Goal: Information Seeking & Learning: Learn about a topic

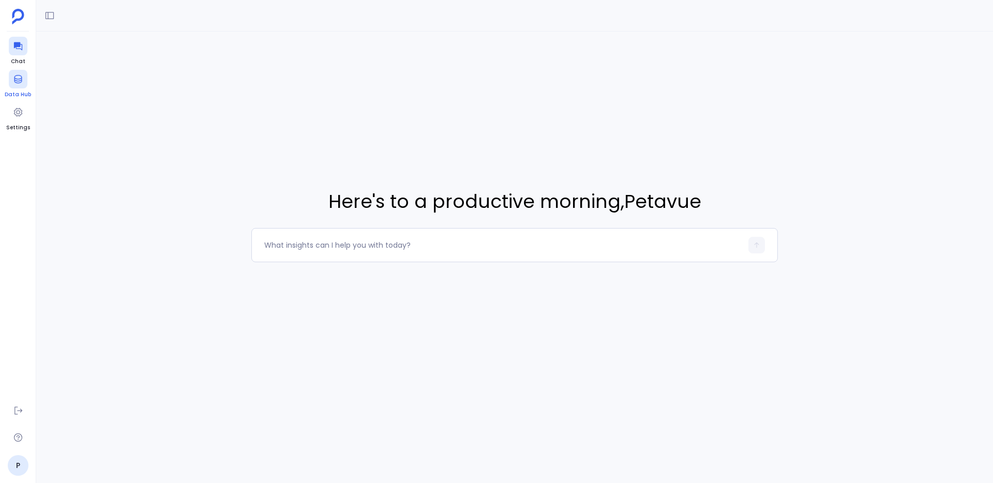
click at [22, 83] on icon at bounding box center [18, 79] width 10 height 10
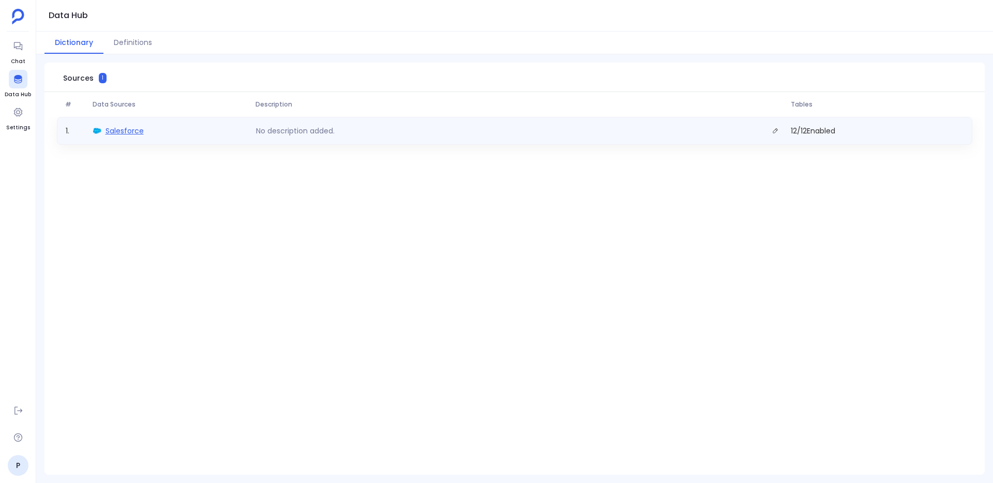
click at [122, 131] on span "Salesforce" at bounding box center [125, 131] width 38 height 10
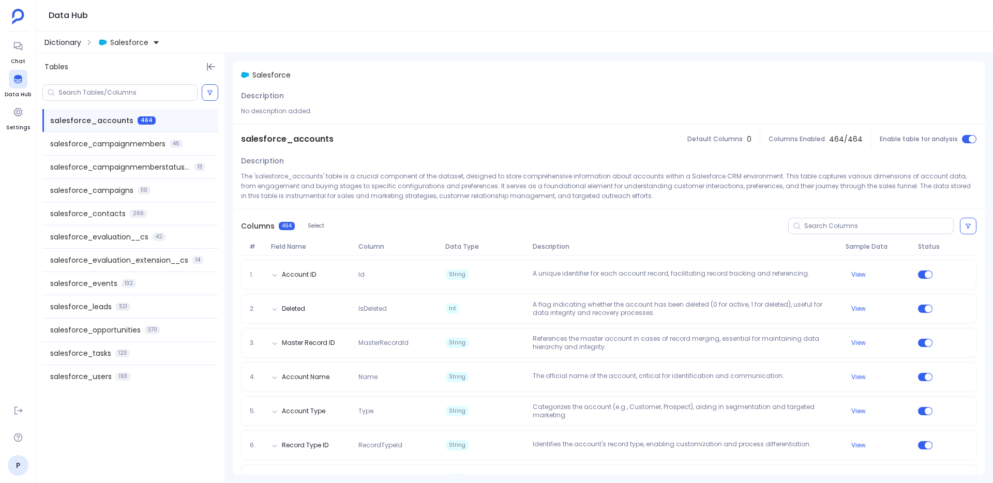
click at [65, 47] on span "Dictionary" at bounding box center [62, 42] width 37 height 10
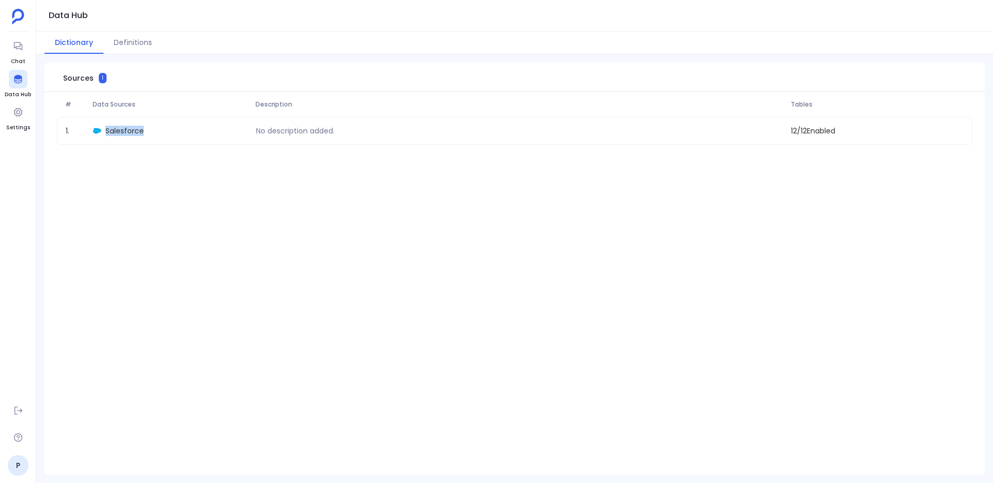
click at [122, 174] on div "# Data Sources Description Tables 1 . Salesforce No description added. 12 / 12 …" at bounding box center [514, 284] width 941 height 384
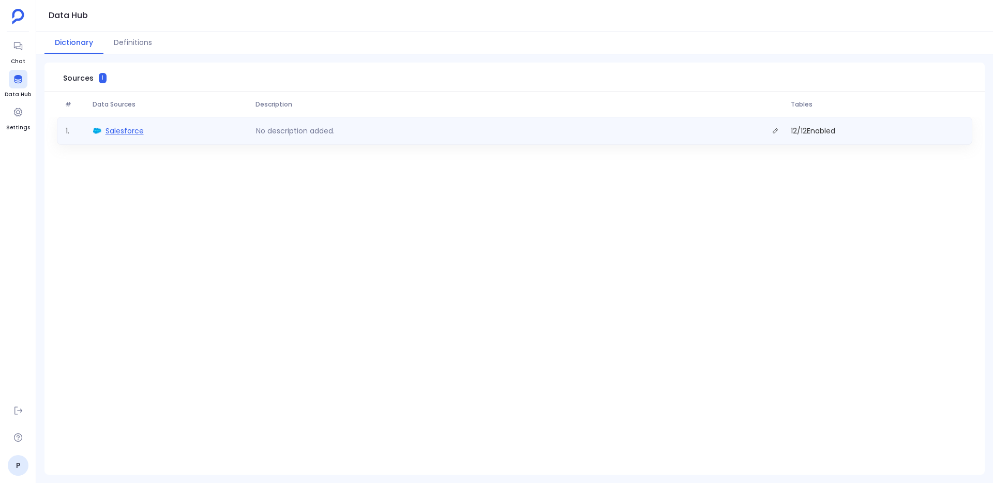
click at [134, 133] on span "Salesforce" at bounding box center [125, 131] width 38 height 10
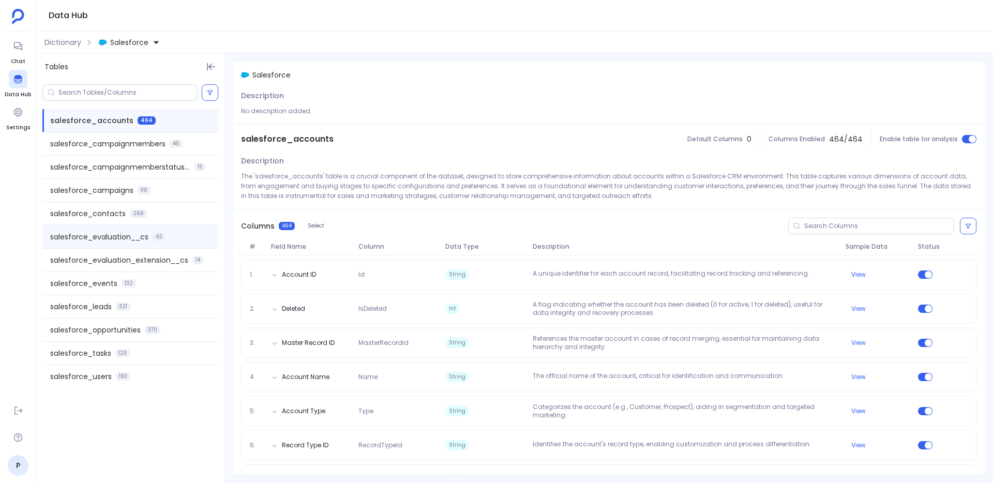
click at [122, 239] on span "salesforce_evaluation__cs" at bounding box center [99, 237] width 98 height 10
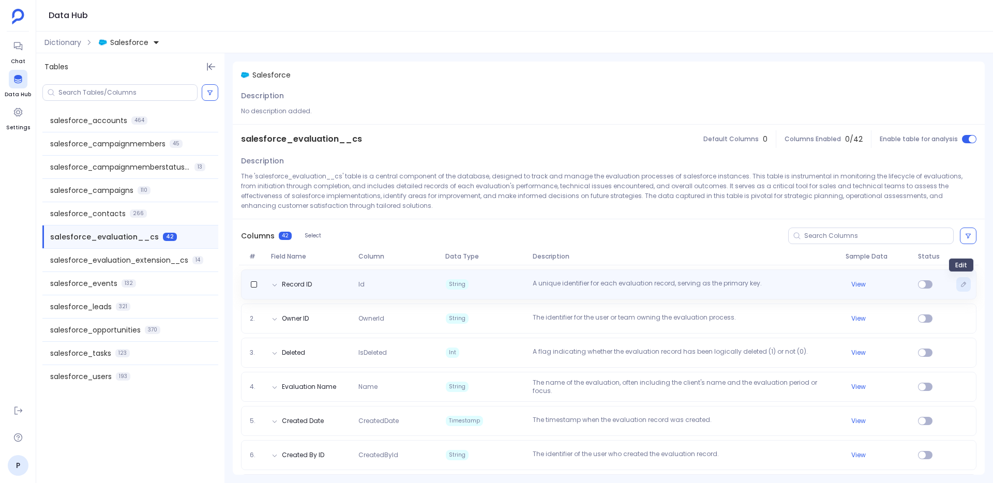
click at [961, 287] on icon "Edit" at bounding box center [964, 284] width 6 height 6
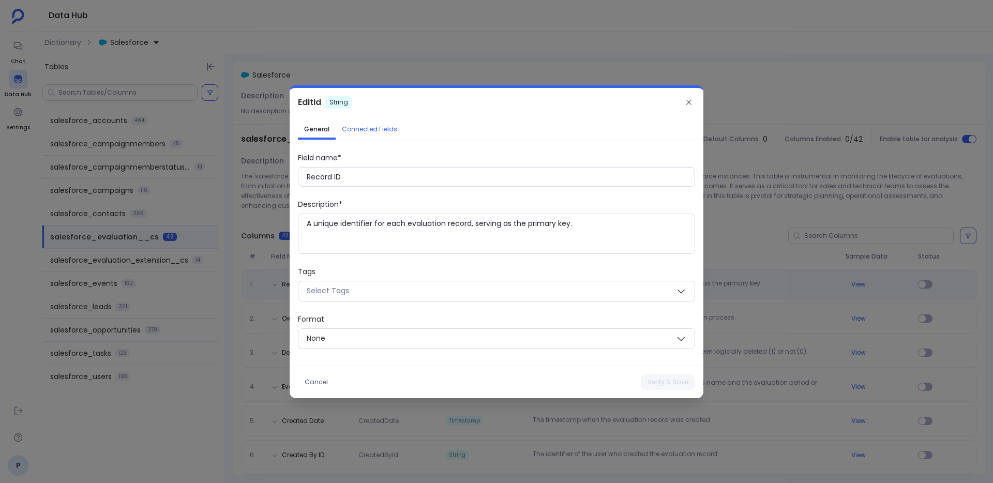
click at [381, 131] on span "Connected Fields" at bounding box center [369, 129] width 55 height 8
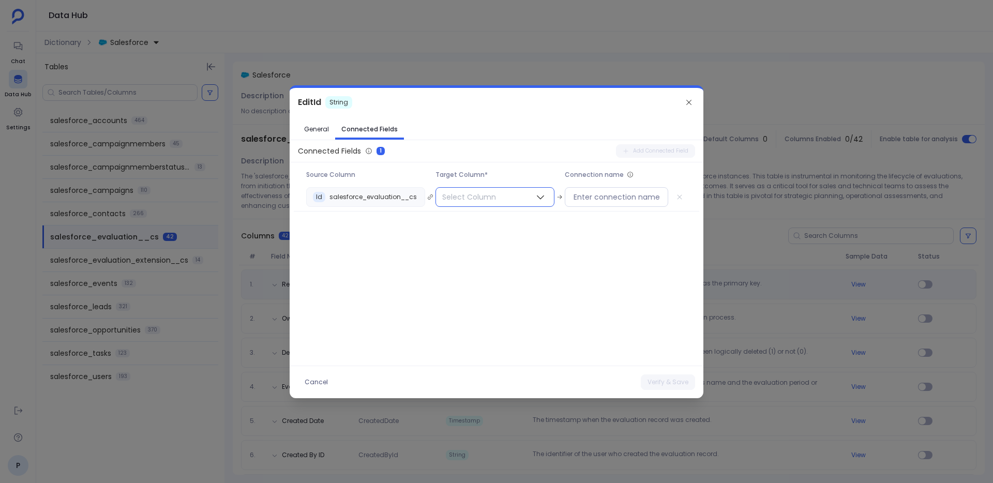
click at [467, 198] on span "Select Column" at bounding box center [469, 197] width 66 height 19
click at [493, 289] on span "salesforce_tasks" at bounding box center [479, 290] width 61 height 10
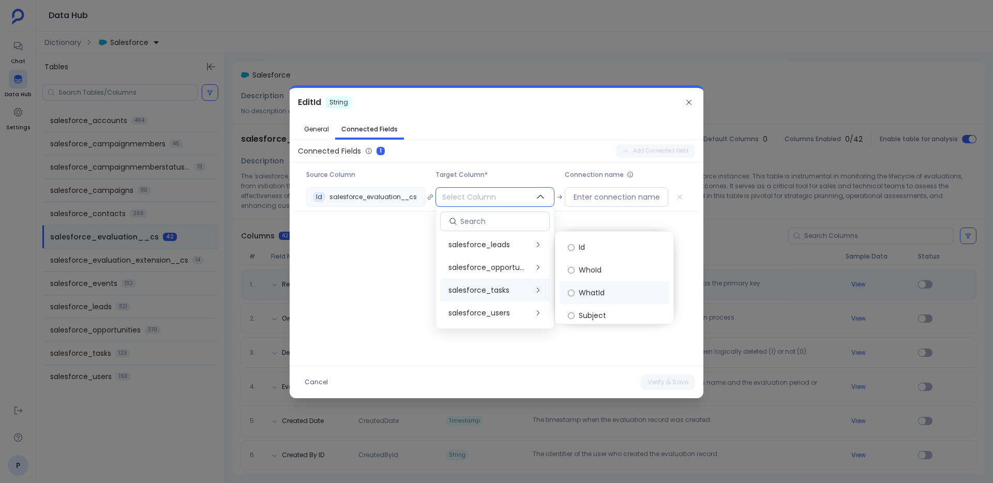
click at [594, 294] on span "WhatId" at bounding box center [592, 293] width 26 height 10
click at [658, 380] on button "Verify & Save" at bounding box center [668, 383] width 54 height 16
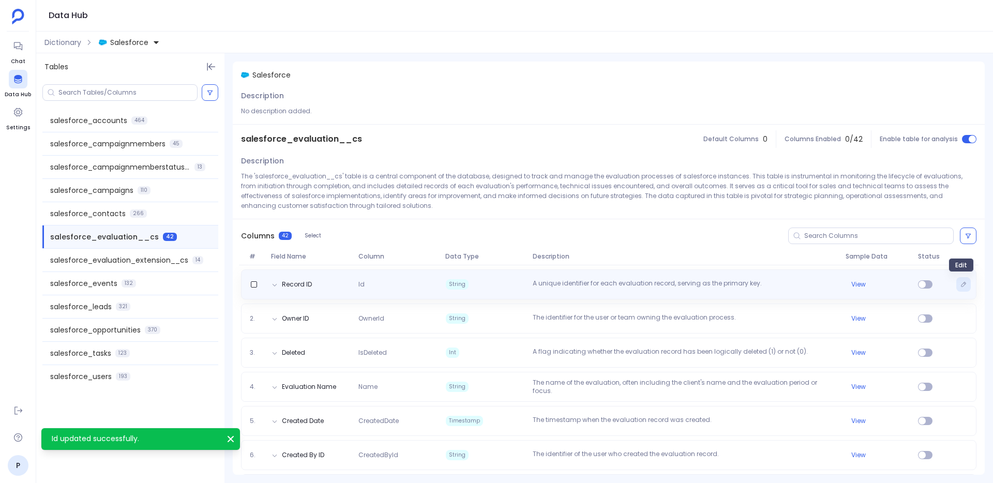
click at [965, 284] on button "Edit" at bounding box center [964, 284] width 14 height 14
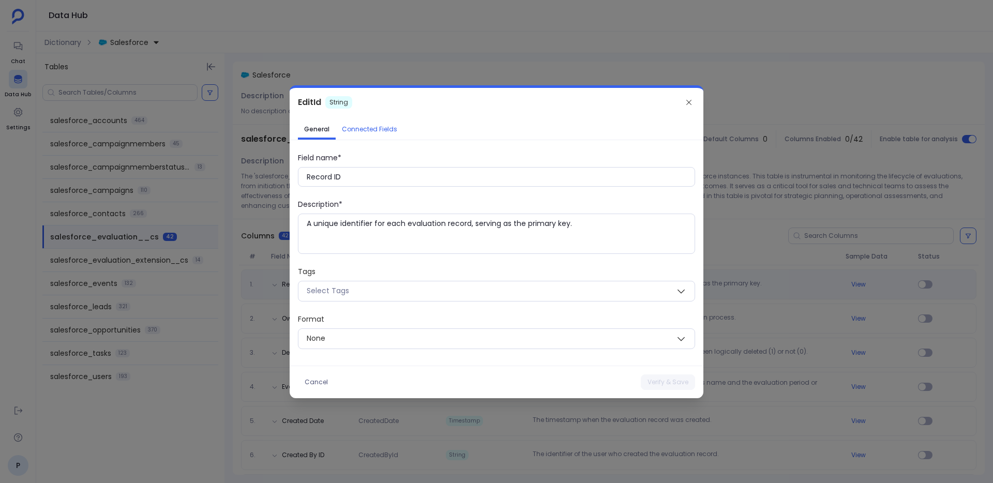
click at [386, 125] on span "Connected Fields" at bounding box center [369, 129] width 55 height 8
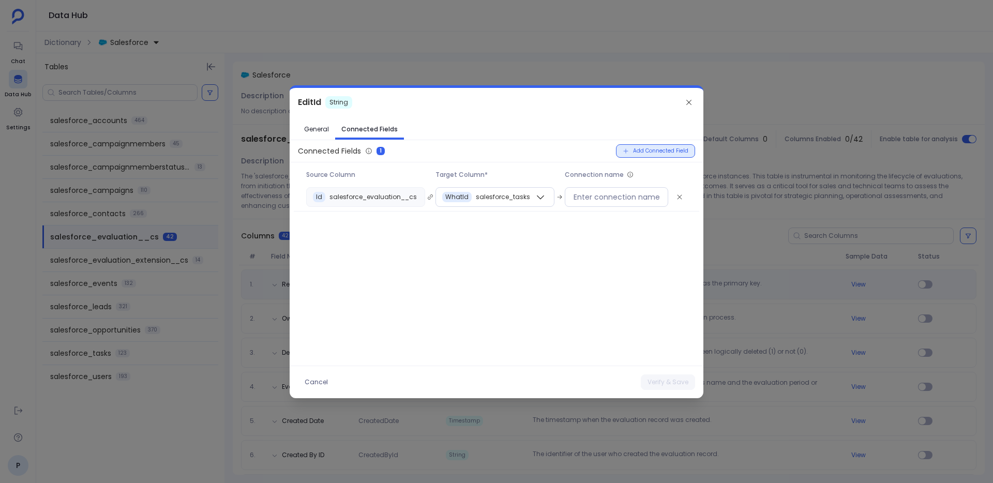
click at [670, 154] on span "Add Connected Field" at bounding box center [660, 151] width 55 height 6
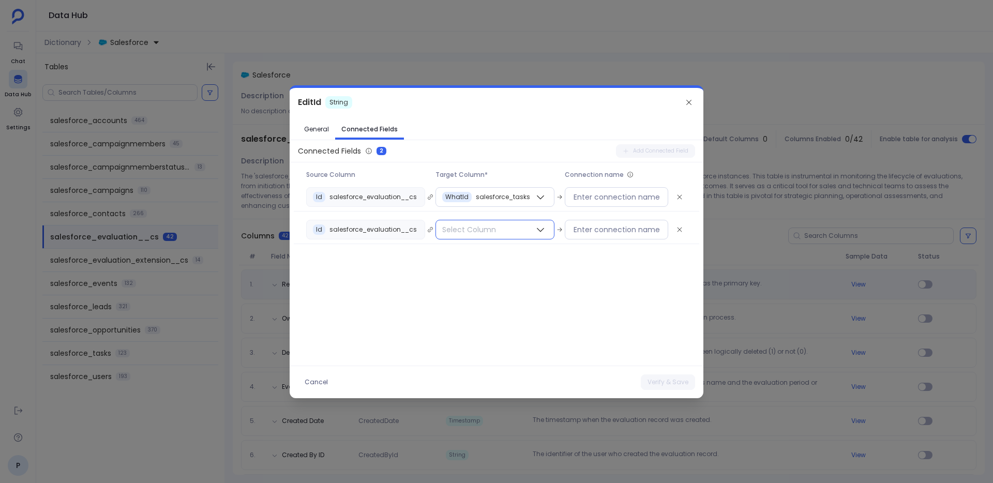
click at [526, 234] on button "Select Column" at bounding box center [495, 230] width 119 height 20
click at [514, 298] on span "salesforce_events" at bounding box center [482, 298] width 67 height 10
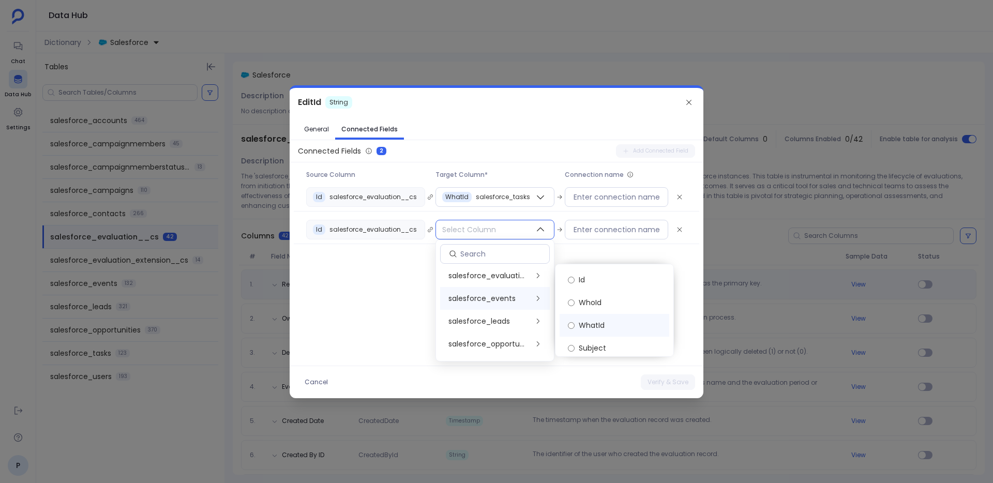
click at [608, 324] on label "WhatId" at bounding box center [615, 325] width 110 height 23
click at [665, 382] on button "Verify & Save" at bounding box center [668, 383] width 54 height 16
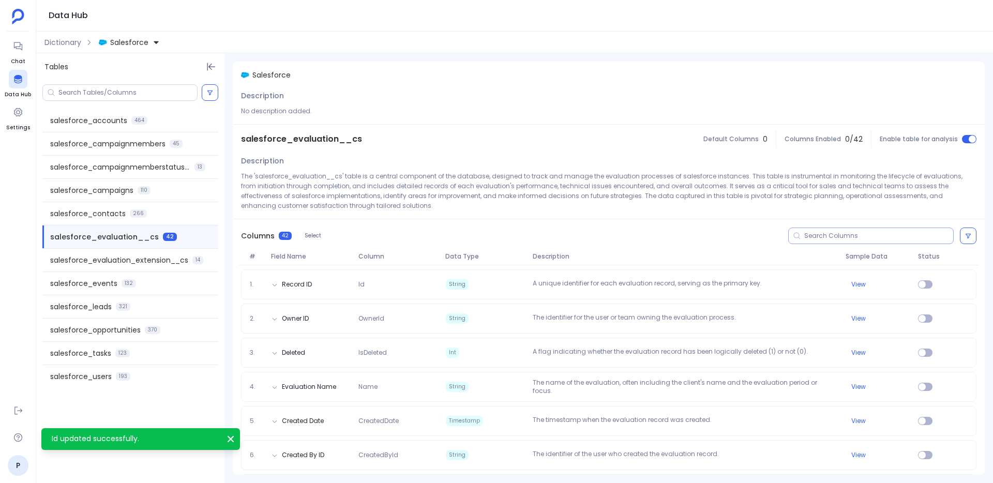
click at [822, 235] on input at bounding box center [879, 236] width 149 height 8
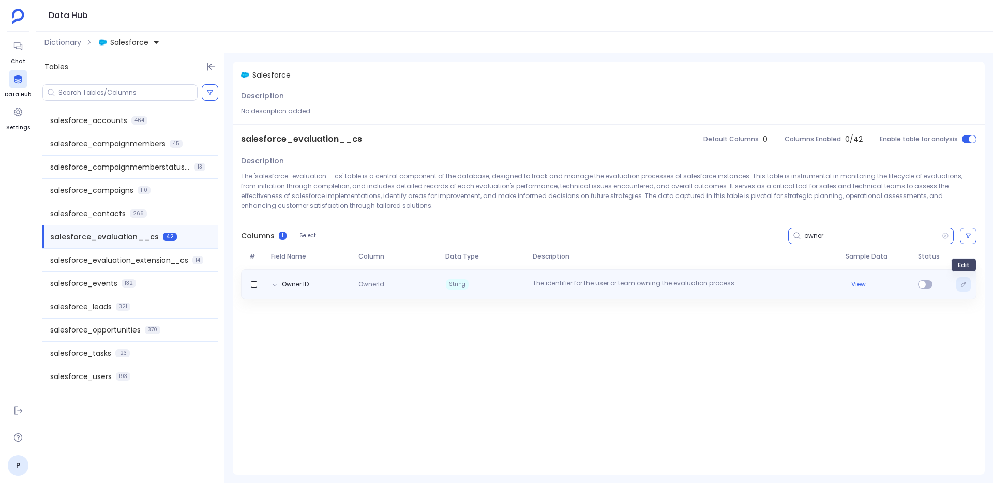
click at [962, 286] on icon "Edit" at bounding box center [964, 284] width 6 height 6
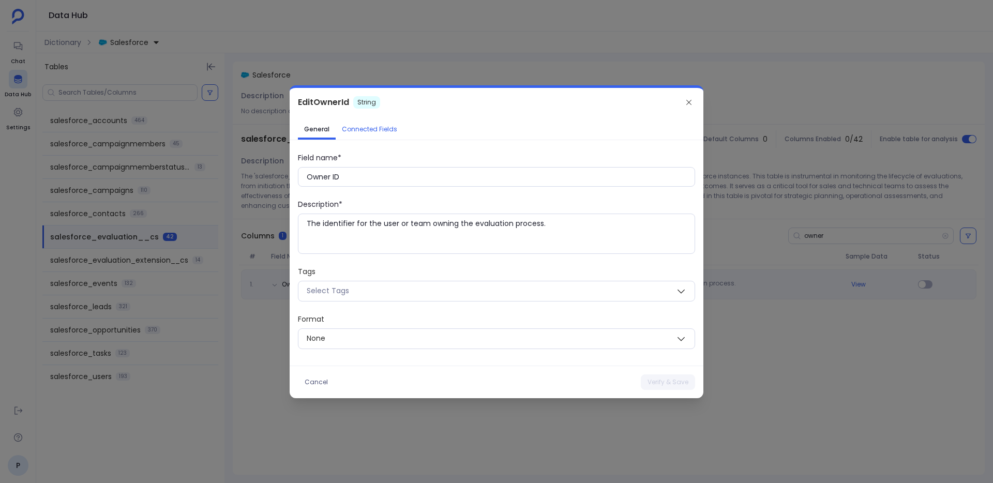
click at [378, 128] on span "Connected Fields" at bounding box center [369, 129] width 55 height 8
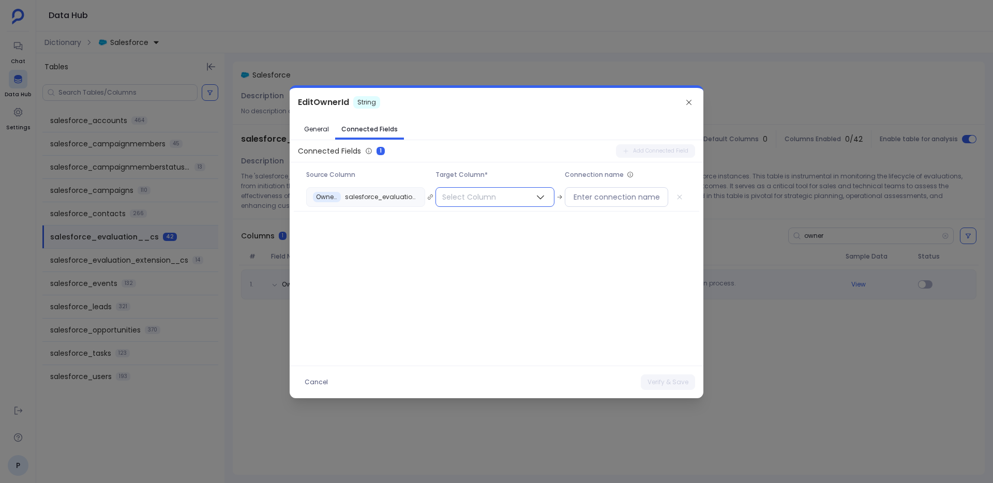
click at [488, 196] on span "Select Column" at bounding box center [469, 197] width 66 height 19
click at [504, 311] on span "salesforce_users" at bounding box center [480, 313] width 62 height 10
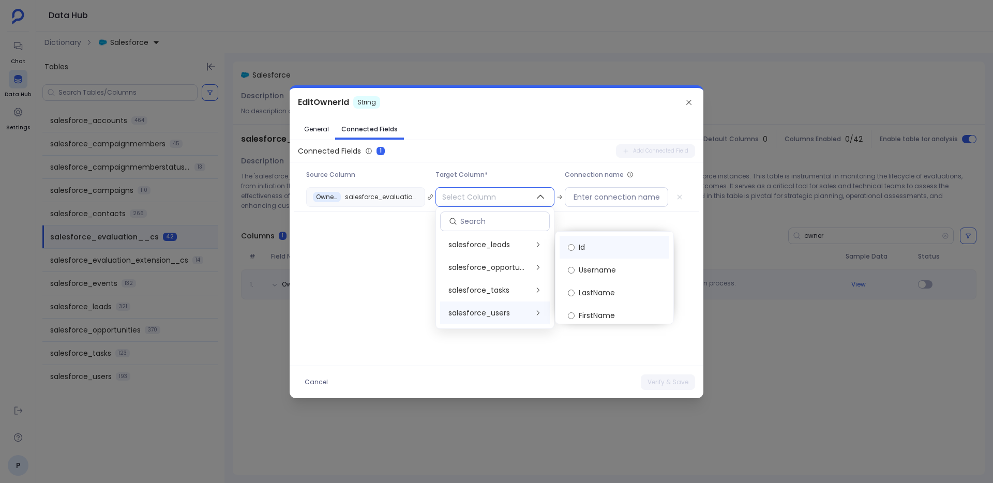
click at [608, 246] on label "Id" at bounding box center [615, 247] width 110 height 23
click at [670, 381] on button "Verify & Save" at bounding box center [668, 383] width 54 height 16
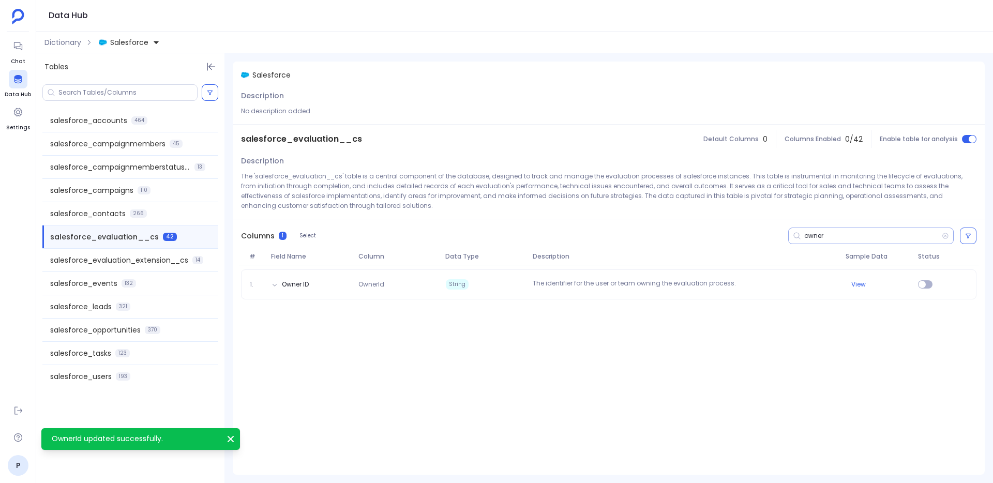
click at [812, 238] on input "owner" at bounding box center [874, 236] width 138 height 8
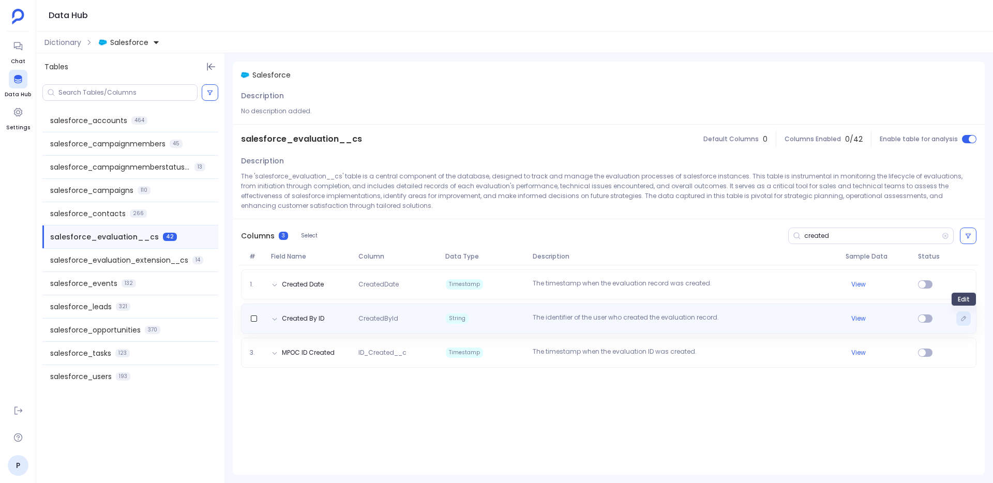
click at [966, 317] on icon "Edit" at bounding box center [964, 319] width 6 height 6
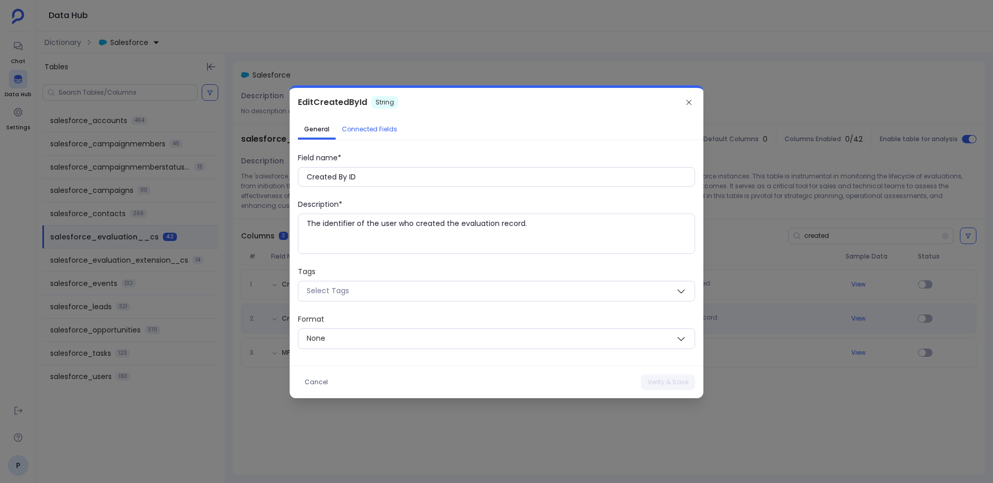
click at [389, 131] on span "Connected Fields" at bounding box center [369, 129] width 55 height 8
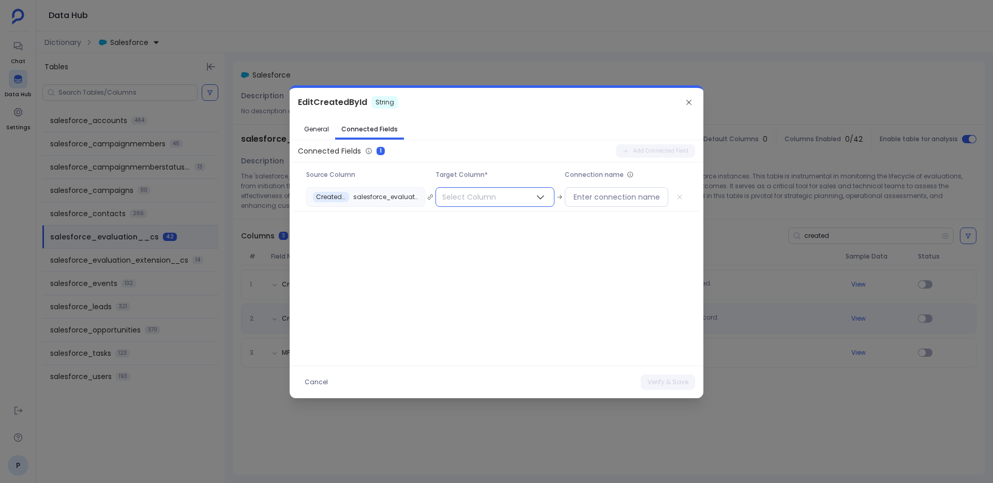
click at [472, 199] on span "Select Column" at bounding box center [469, 197] width 66 height 19
click at [494, 308] on span "salesforce_users" at bounding box center [480, 313] width 62 height 10
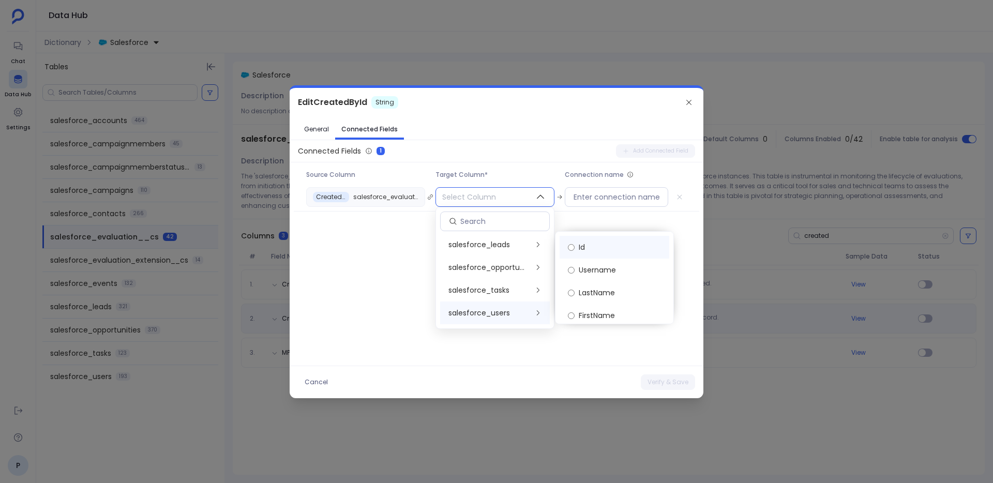
click at [591, 247] on label "Id" at bounding box center [615, 247] width 110 height 23
click at [658, 377] on button "Verify & Save" at bounding box center [668, 383] width 54 height 16
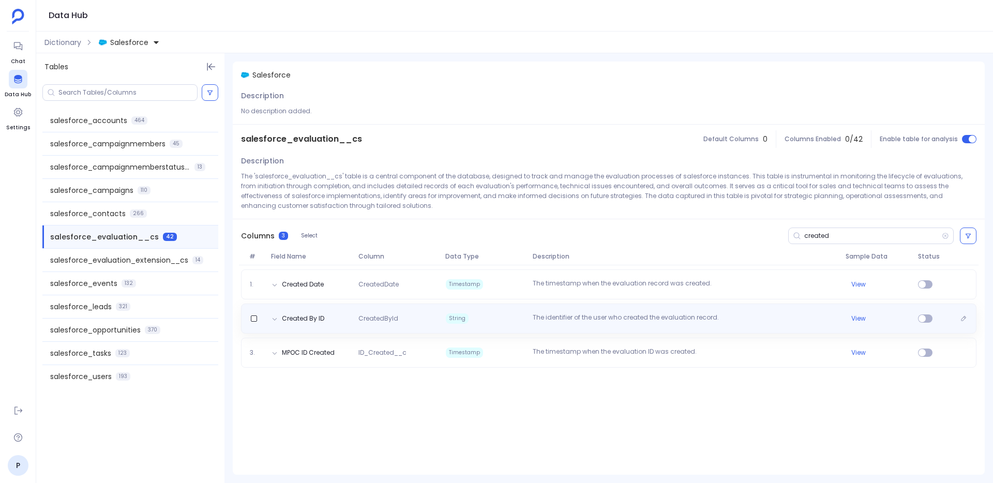
click at [789, 322] on p "The identifier of the user who created the evaluation record." at bounding box center [685, 319] width 312 height 10
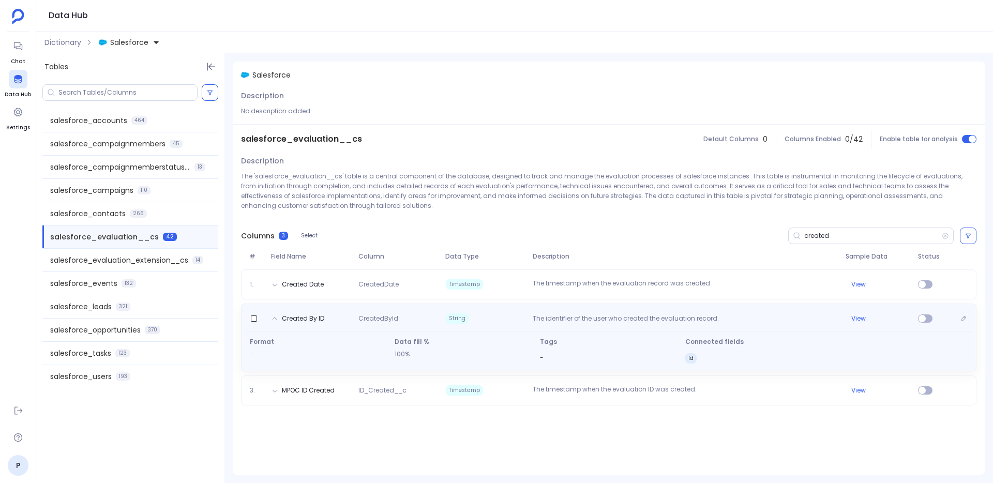
click at [789, 322] on p "The identifier of the user who created the evaluation record." at bounding box center [685, 320] width 312 height 10
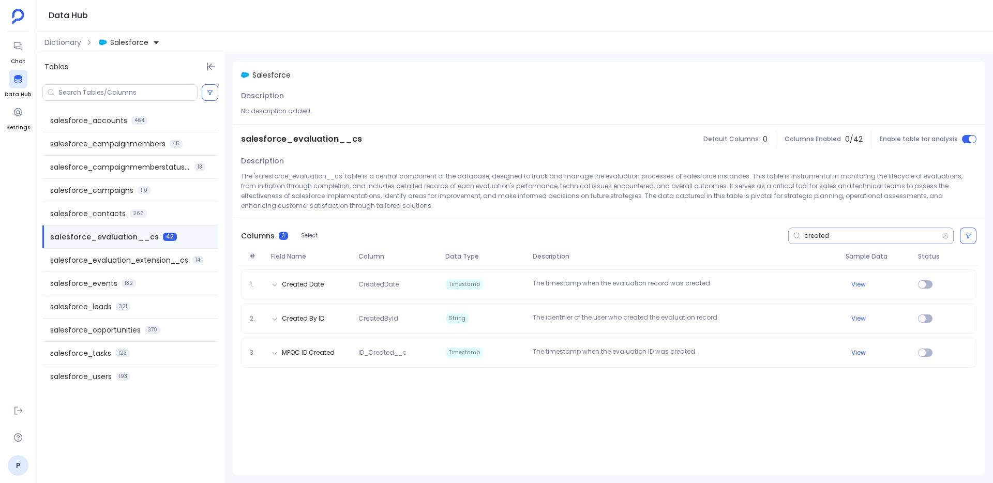
click at [811, 239] on input "created" at bounding box center [874, 236] width 138 height 8
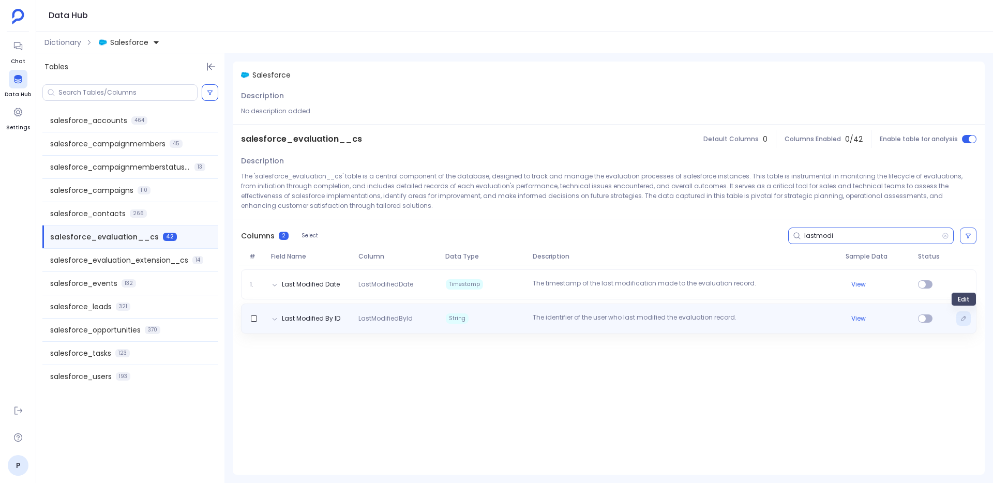
click at [963, 320] on icon "Edit" at bounding box center [964, 318] width 5 height 5
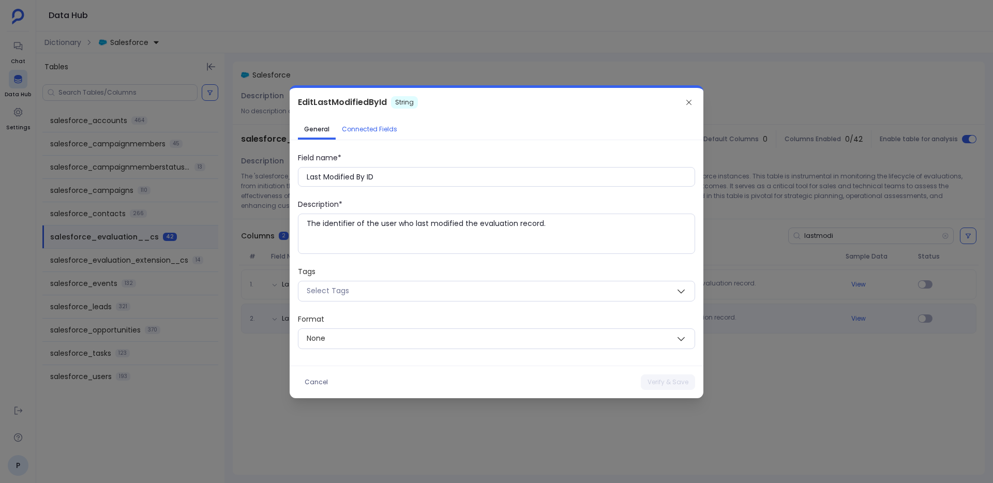
click at [385, 132] on span "Connected Fields" at bounding box center [369, 129] width 55 height 8
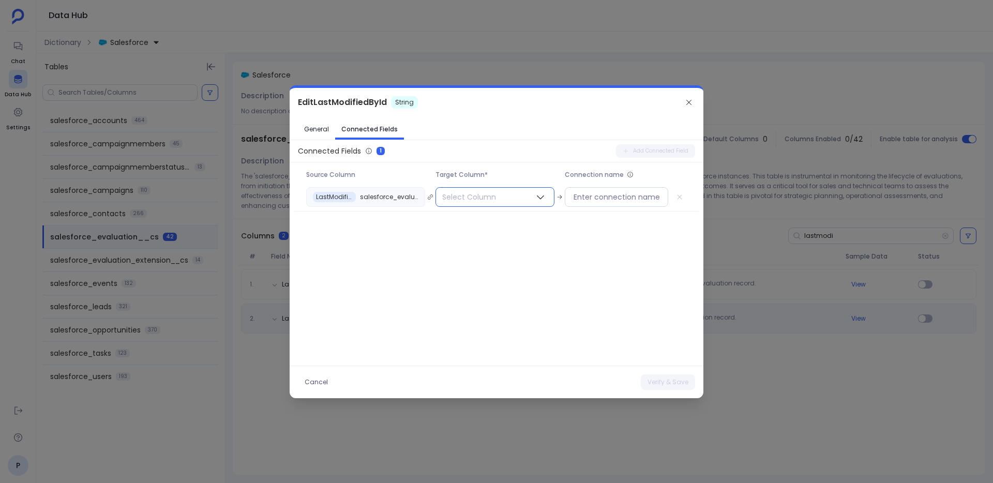
click at [480, 195] on span "Select Column" at bounding box center [469, 197] width 66 height 19
click at [506, 315] on span "salesforce_users" at bounding box center [480, 313] width 62 height 10
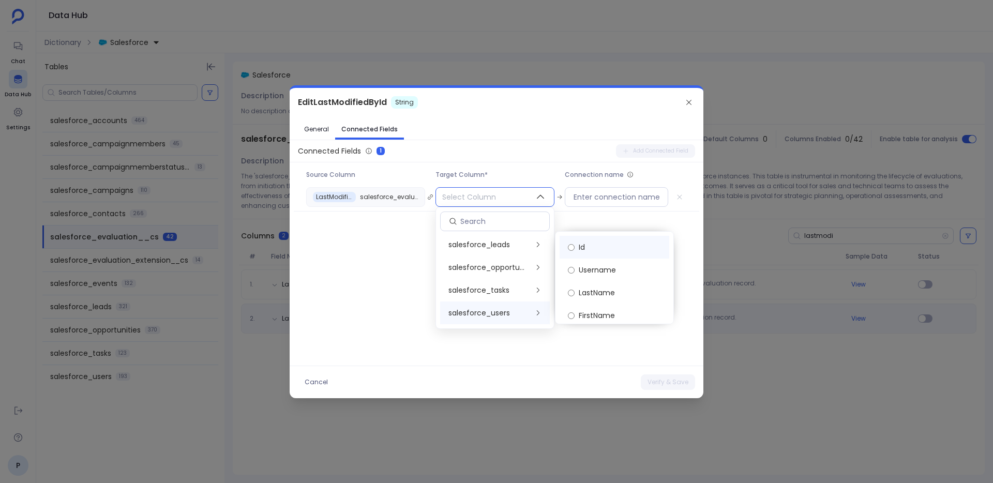
click at [586, 242] on label "Id" at bounding box center [615, 247] width 110 height 23
click at [663, 383] on button "Verify & Save" at bounding box center [668, 383] width 54 height 16
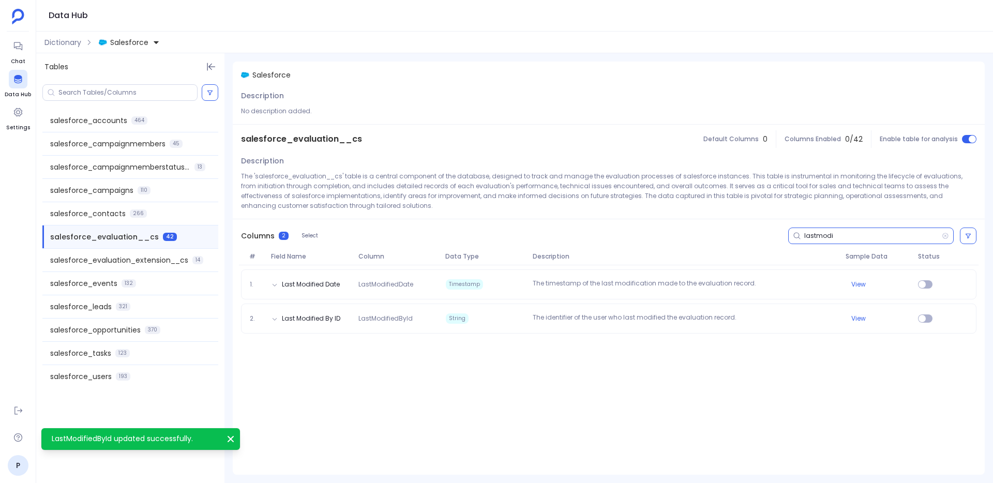
click at [817, 235] on input "lastmodi" at bounding box center [874, 236] width 138 height 8
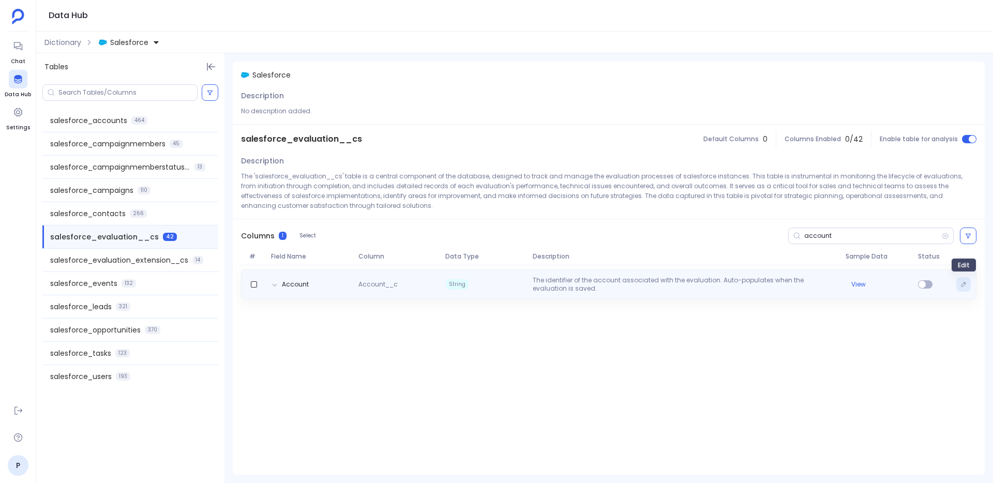
click at [965, 288] on button "Edit" at bounding box center [964, 284] width 14 height 14
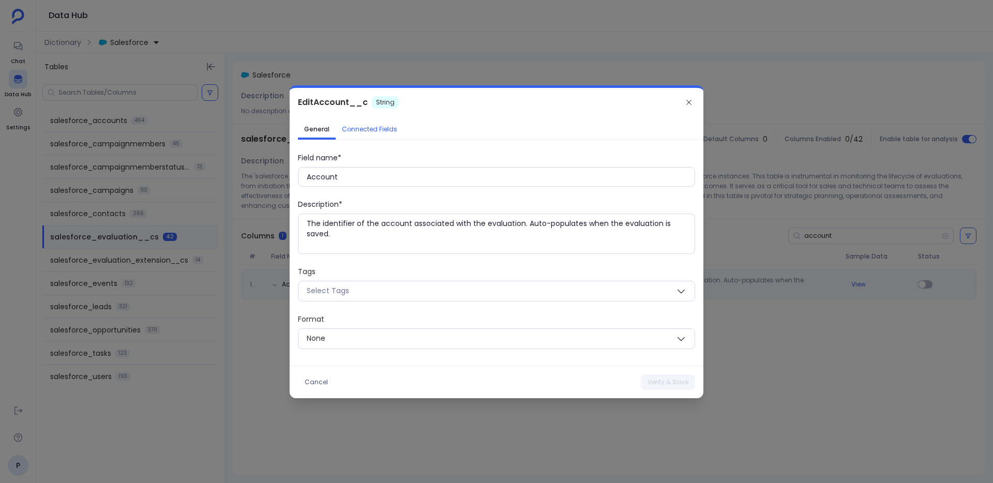
click at [378, 129] on span "Connected Fields" at bounding box center [369, 129] width 55 height 8
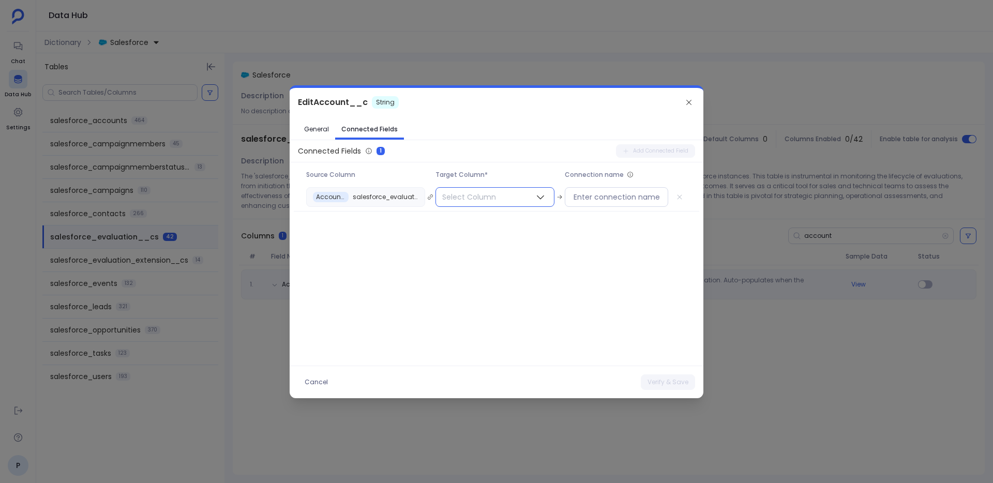
click at [500, 201] on span "Select Column" at bounding box center [469, 197] width 66 height 19
click at [512, 247] on span "salesforce_accounts" at bounding box center [487, 245] width 77 height 10
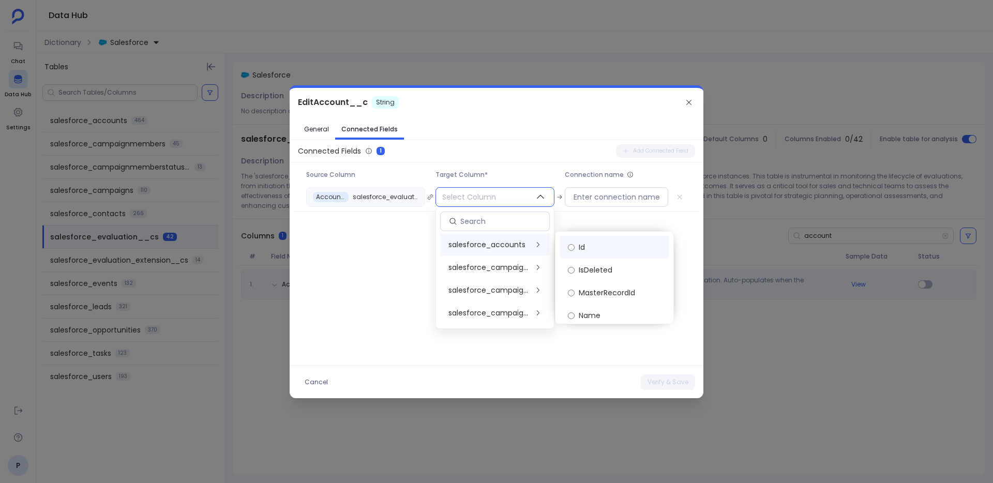
click at [594, 247] on label "Id" at bounding box center [615, 247] width 110 height 23
click at [664, 378] on button "Verify & Save" at bounding box center [668, 383] width 54 height 16
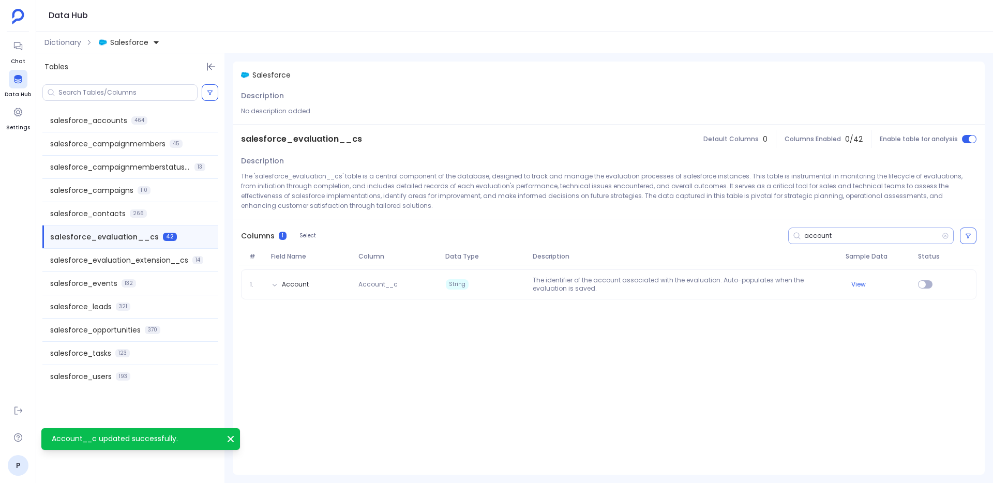
click at [817, 236] on input "account" at bounding box center [874, 236] width 138 height 8
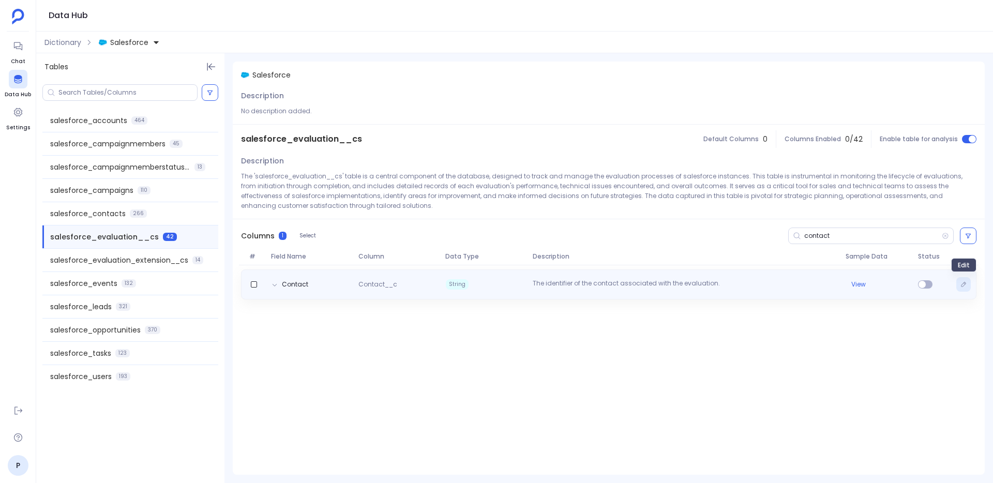
click at [963, 285] on icon "Edit" at bounding box center [964, 284] width 6 height 6
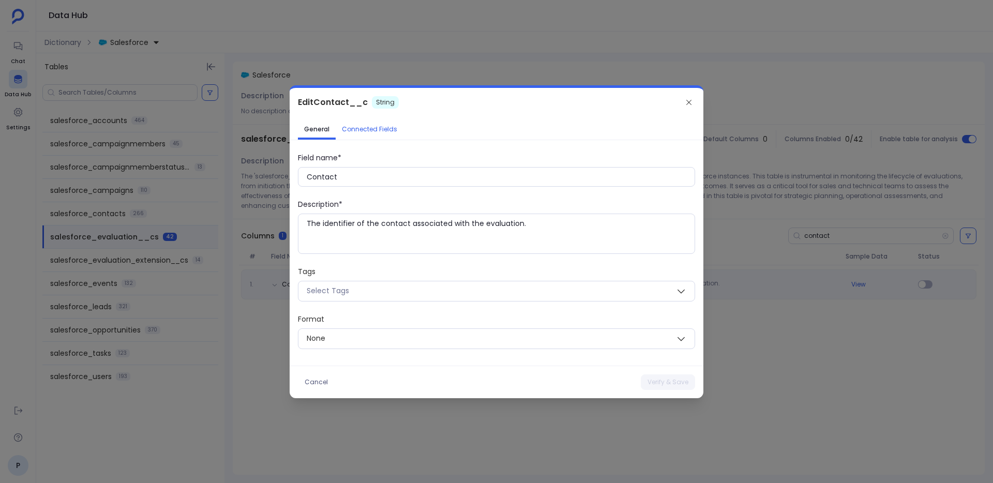
click at [361, 127] on span "Connected Fields" at bounding box center [369, 129] width 55 height 8
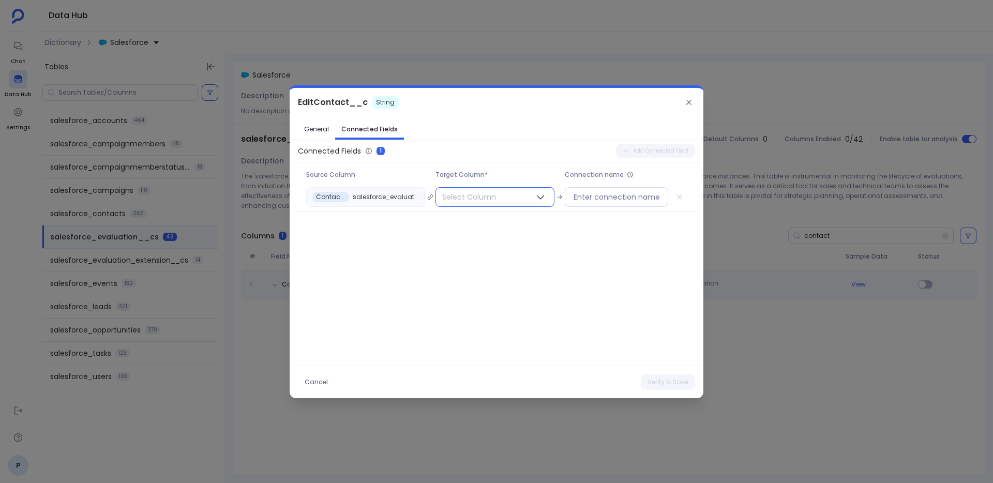
click at [519, 197] on button "Select Column" at bounding box center [495, 197] width 119 height 20
click at [509, 288] on span "salesforce_contacts" at bounding box center [487, 284] width 76 height 10
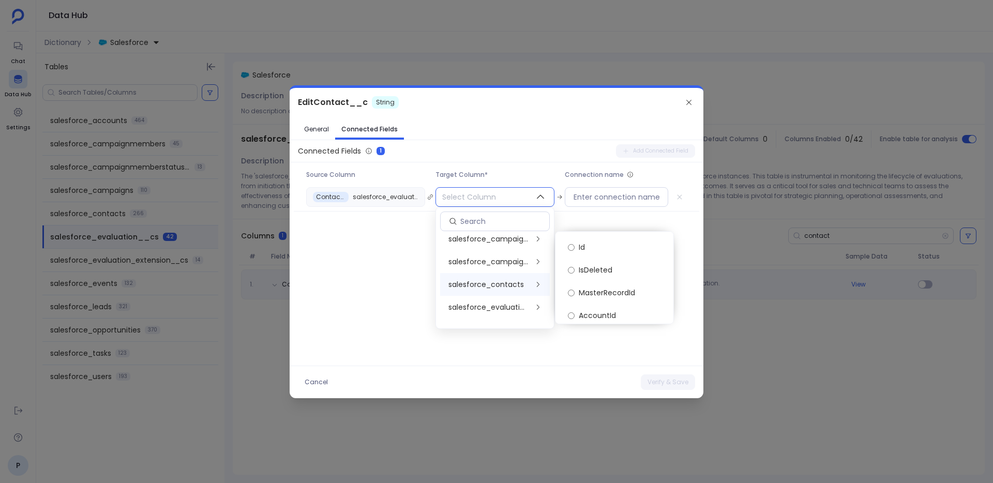
click at [606, 248] on label "Id" at bounding box center [615, 247] width 110 height 23
click at [663, 381] on button "Verify & Save" at bounding box center [668, 383] width 54 height 16
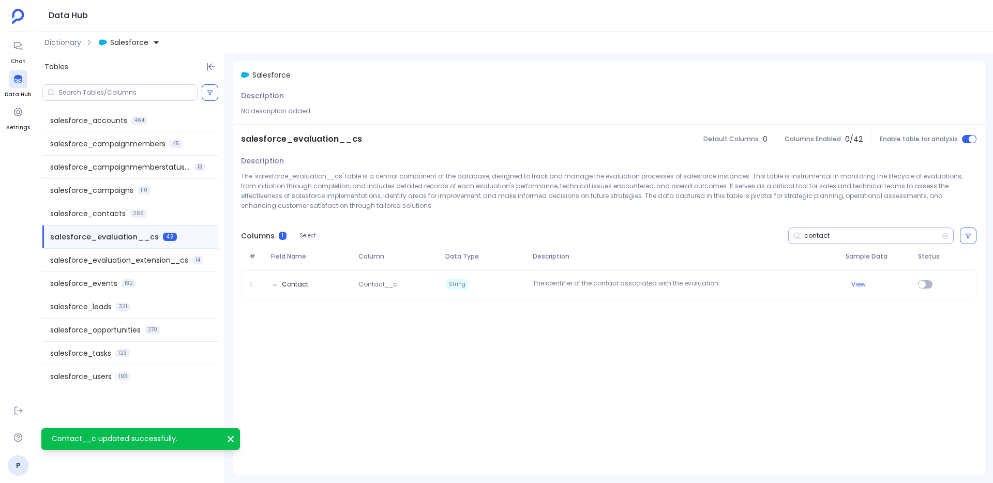
click at [811, 232] on input "contact" at bounding box center [874, 236] width 138 height 8
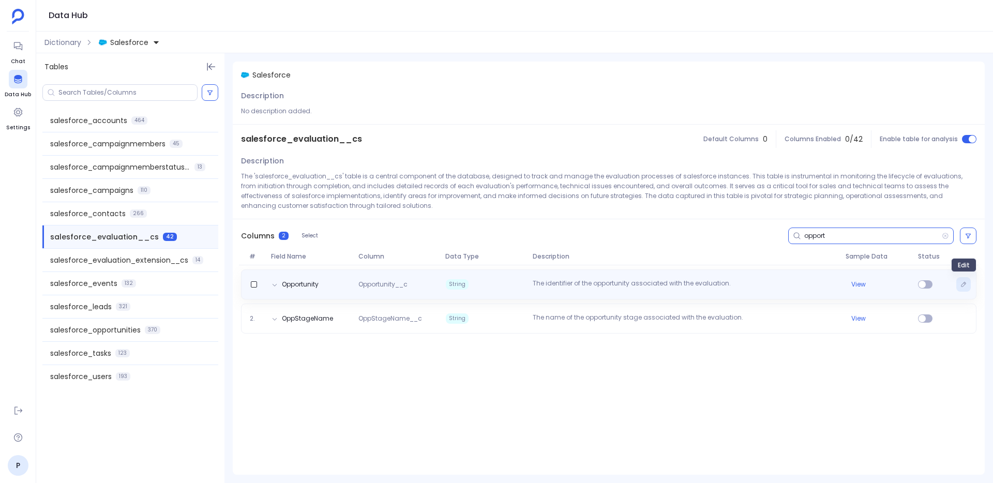
type input "opport"
click at [965, 285] on icon "Edit" at bounding box center [964, 284] width 5 height 5
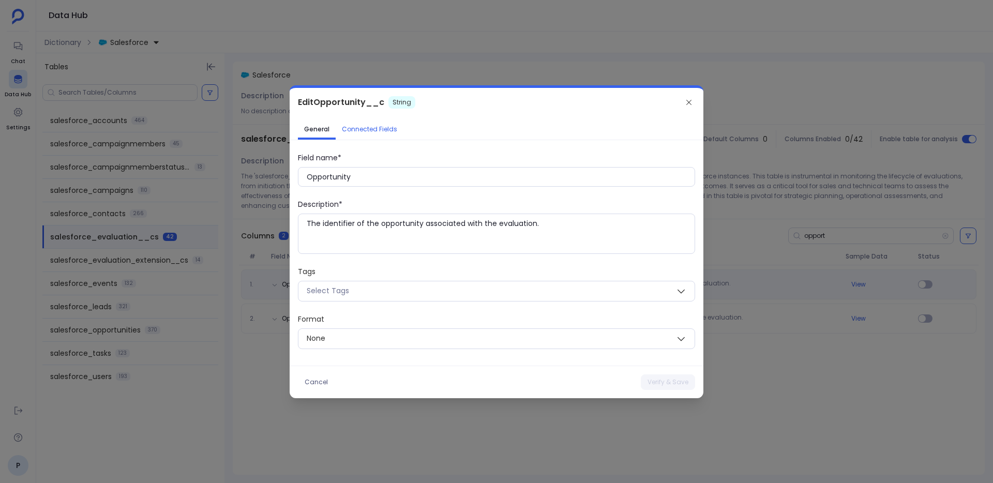
click at [378, 126] on span "Connected Fields" at bounding box center [369, 129] width 55 height 8
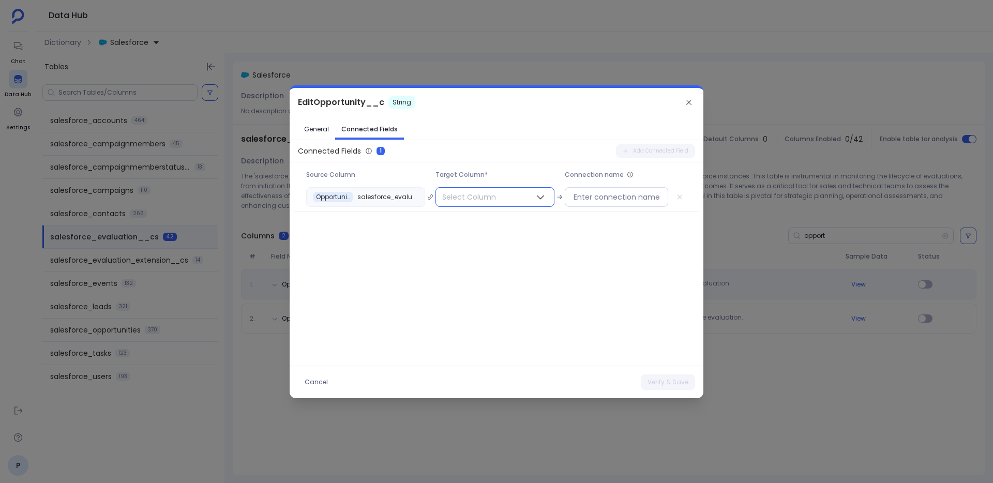
click at [521, 197] on button "Select Column" at bounding box center [495, 197] width 119 height 20
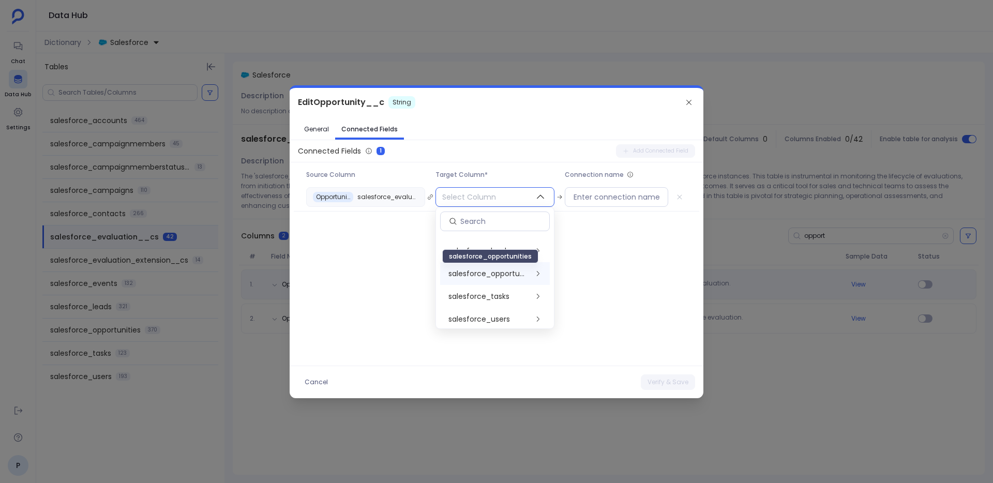
click at [518, 270] on span "salesforce_opportunities" at bounding box center [489, 274] width 80 height 10
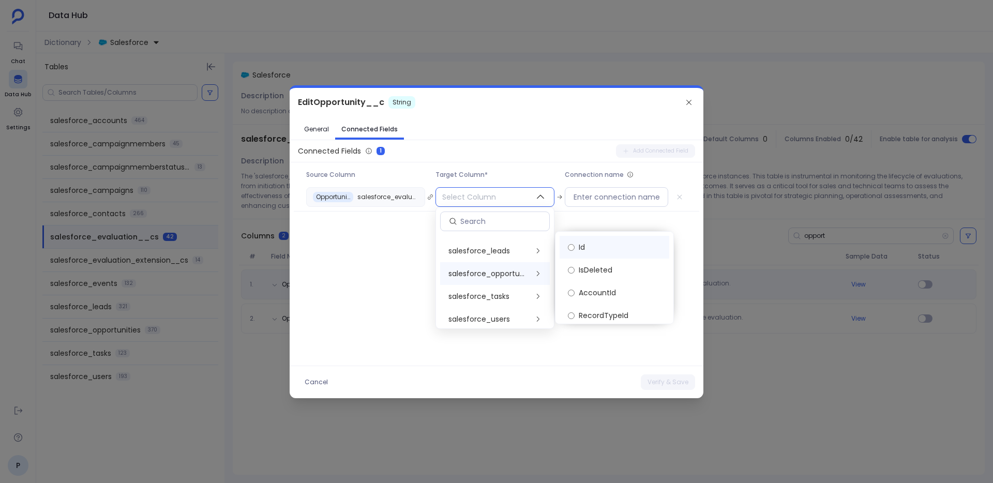
click at [608, 248] on label "Id" at bounding box center [615, 247] width 110 height 23
click at [663, 383] on button "Verify & Save" at bounding box center [668, 383] width 54 height 16
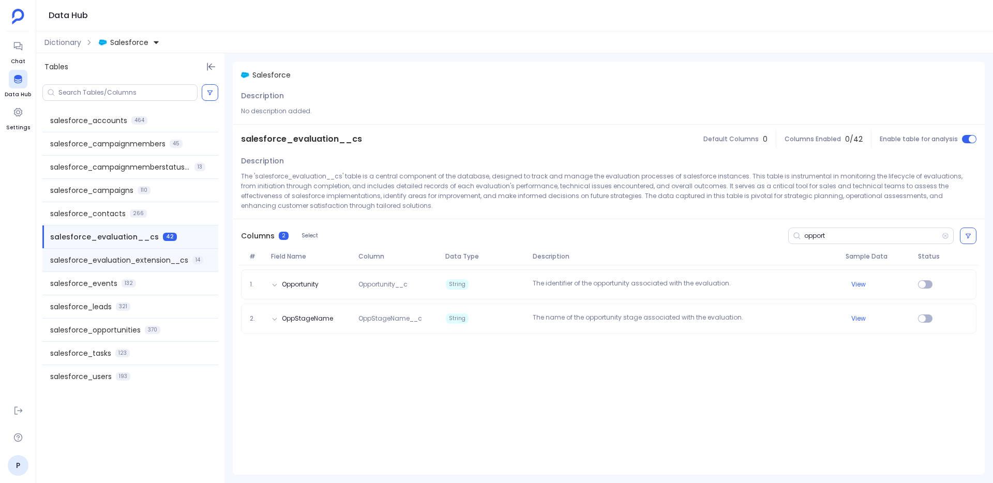
click at [176, 265] on span "salesforce_evaluation_extension__cs" at bounding box center [119, 260] width 138 height 10
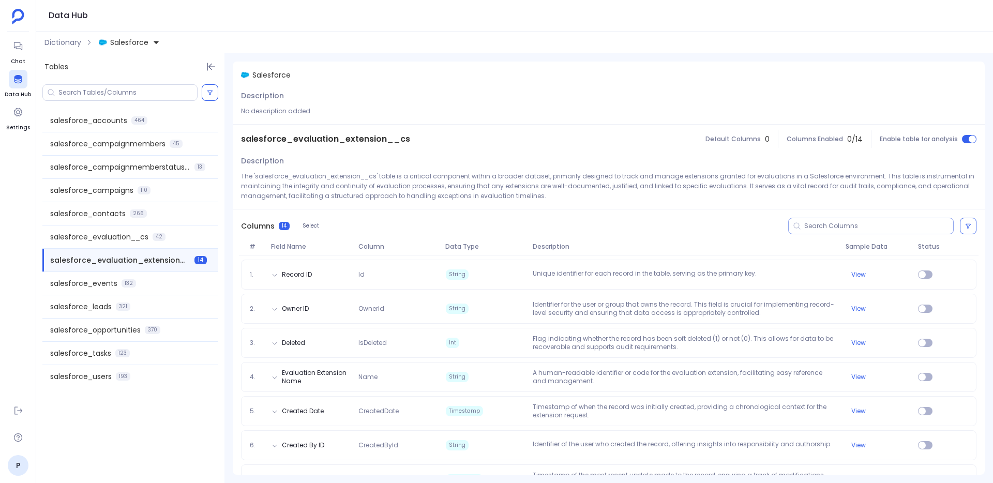
click at [845, 226] on input at bounding box center [879, 226] width 149 height 8
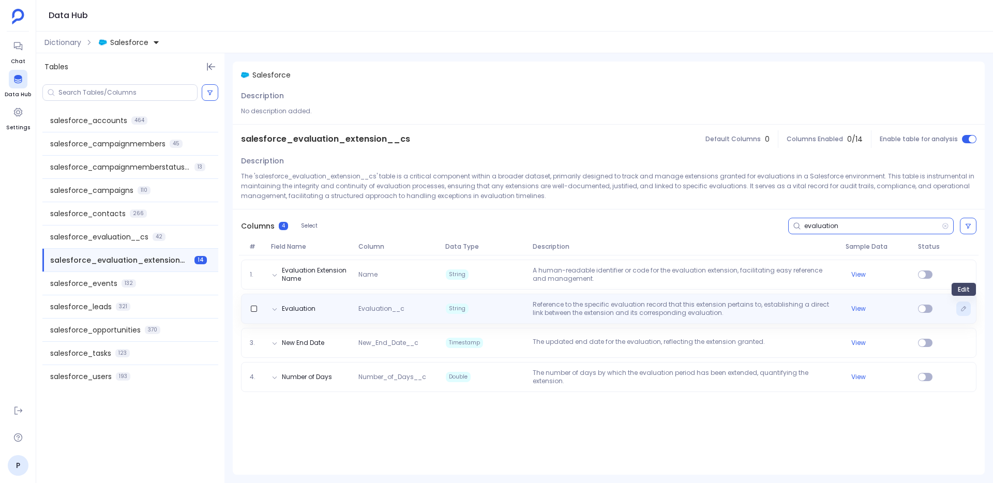
click at [963, 311] on icon "Edit" at bounding box center [964, 309] width 6 height 6
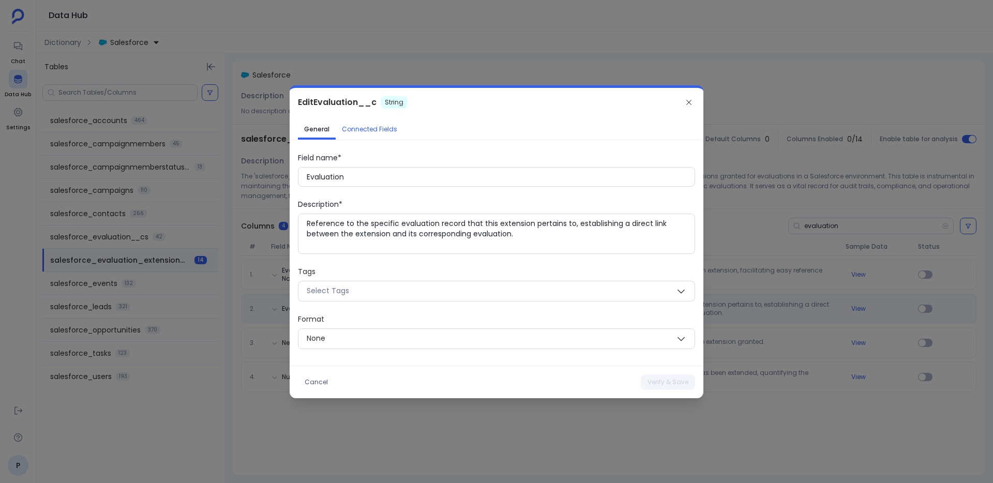
click at [377, 131] on span "Connected Fields" at bounding box center [369, 129] width 55 height 8
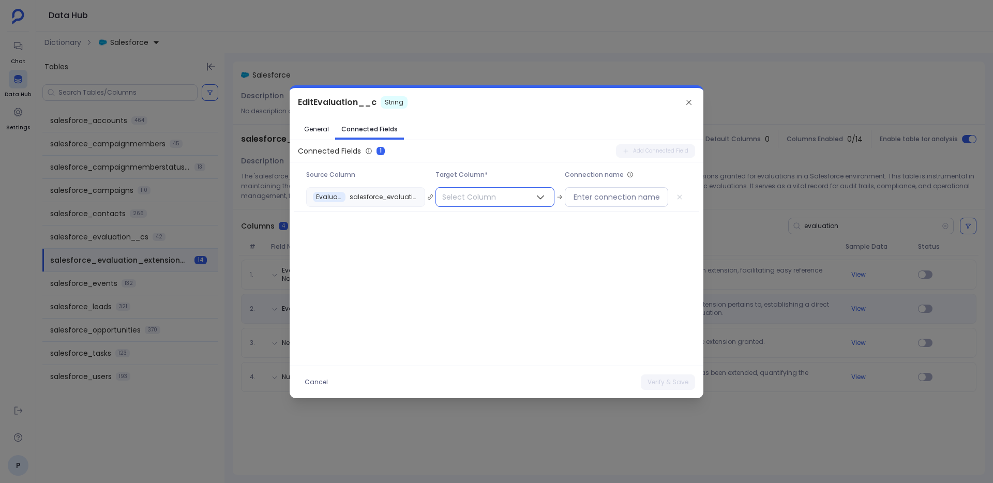
click at [477, 195] on span "Select Column" at bounding box center [469, 197] width 66 height 19
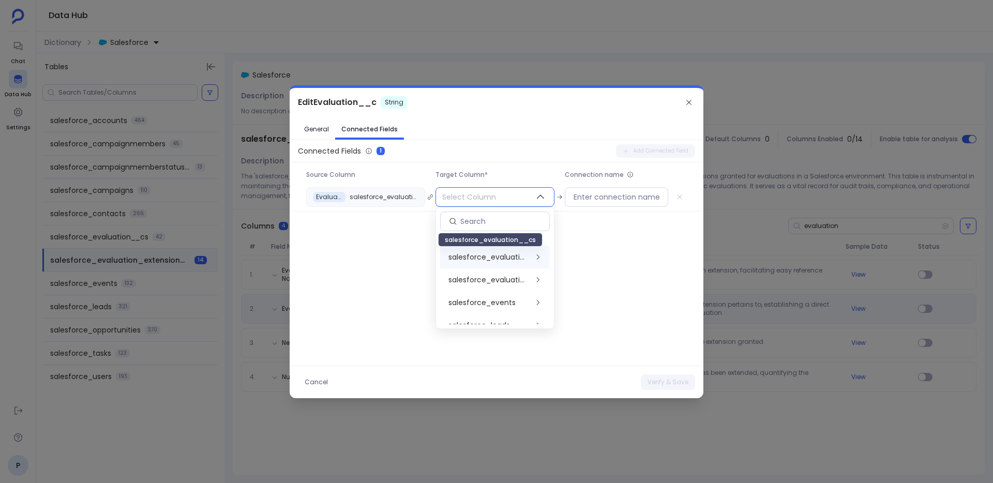
click at [503, 259] on span "salesforce_evaluation__cs" at bounding box center [489, 257] width 80 height 10
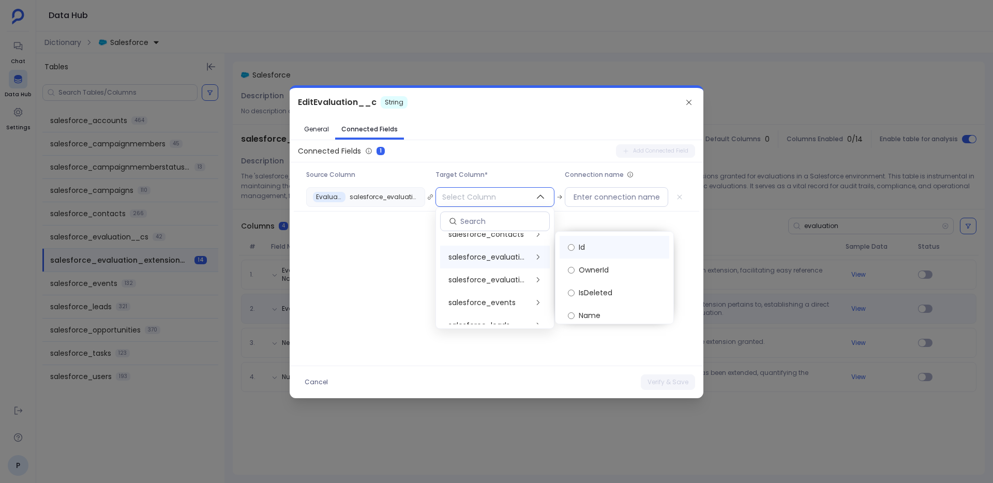
click at [601, 249] on label "Id" at bounding box center [615, 247] width 110 height 23
click at [656, 382] on button "Verify & Save" at bounding box center [668, 383] width 54 height 16
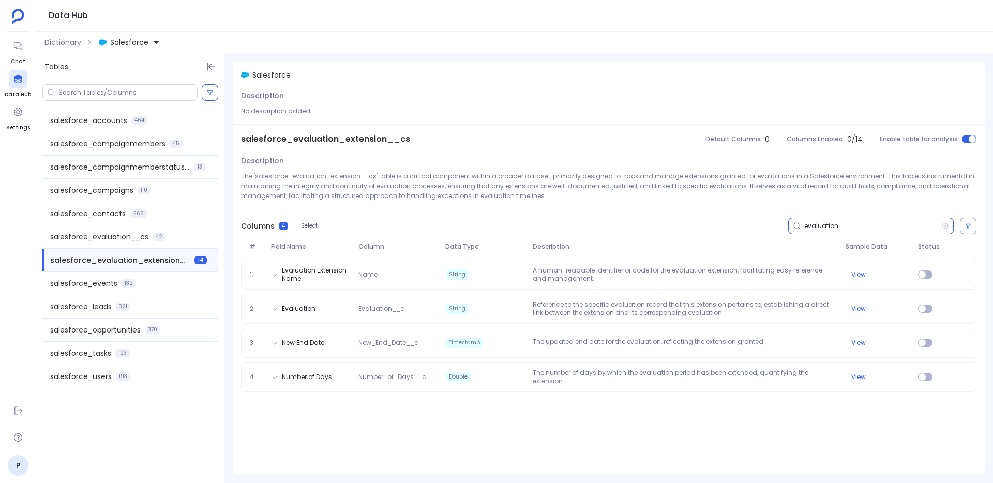
click at [822, 225] on input "evaluation" at bounding box center [874, 226] width 138 height 8
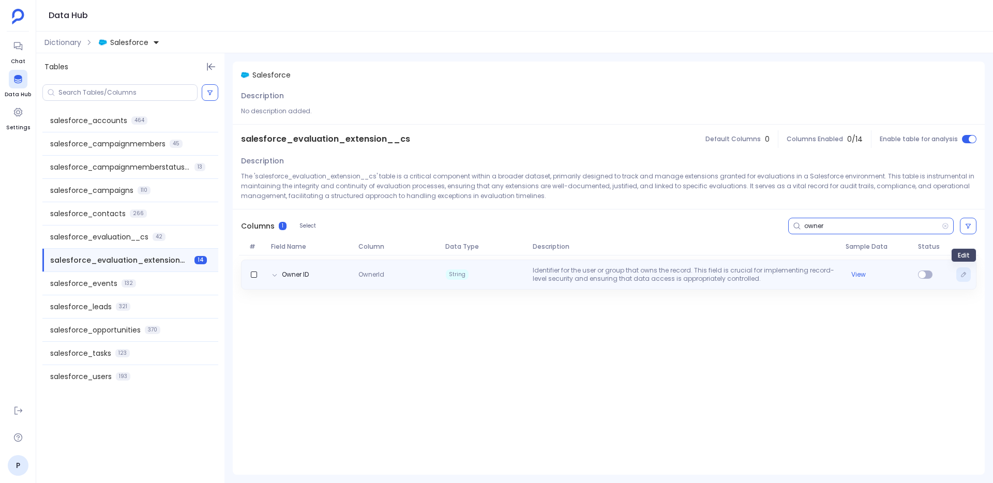
click at [967, 271] on button "Edit" at bounding box center [964, 274] width 14 height 14
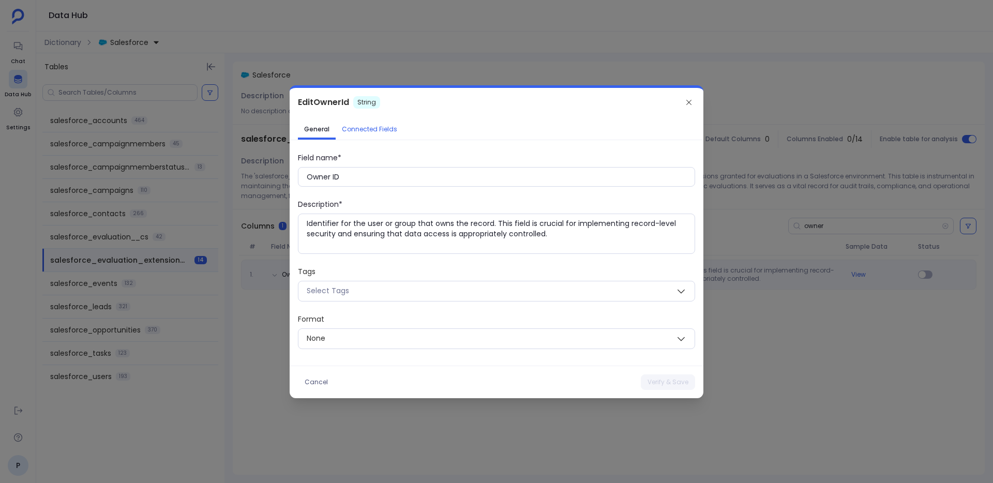
click at [383, 132] on span "Connected Fields" at bounding box center [369, 129] width 55 height 8
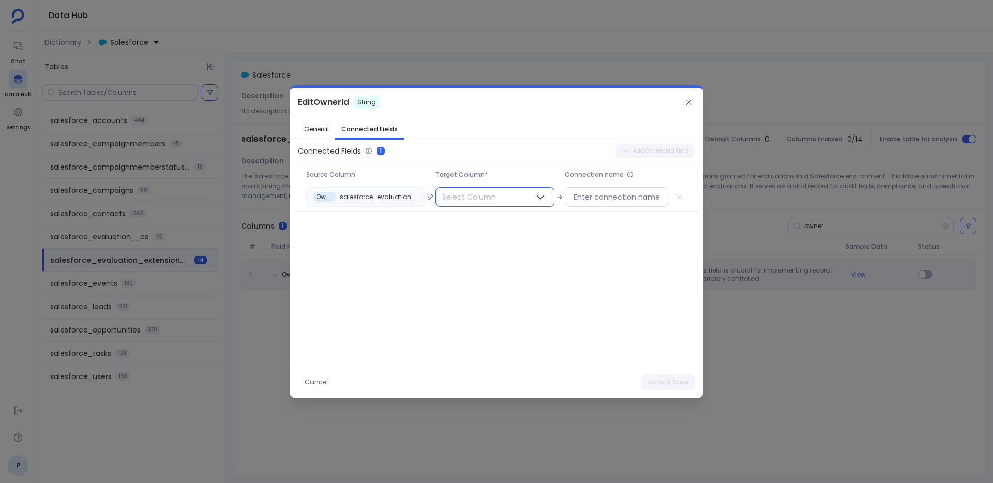
click at [460, 194] on span "Select Column" at bounding box center [469, 197] width 66 height 19
click at [499, 311] on span "salesforce_users" at bounding box center [480, 313] width 62 height 10
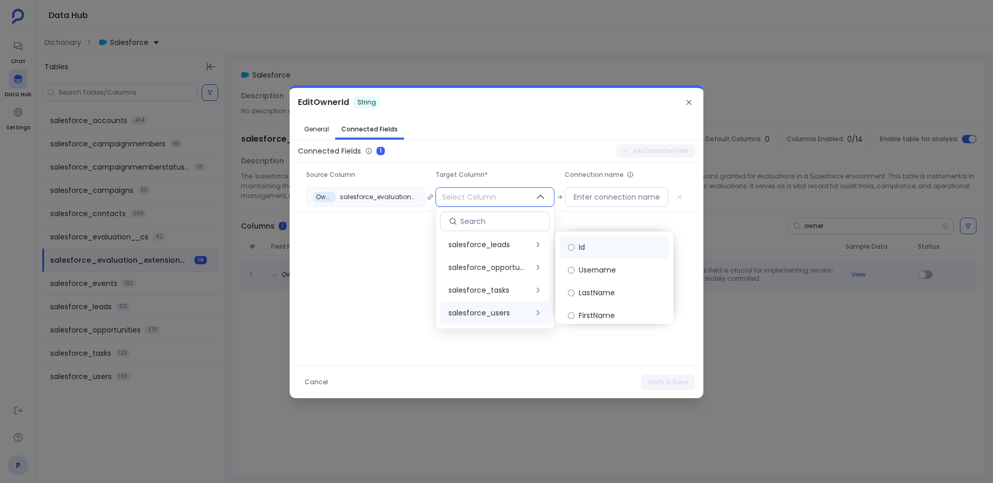
click at [599, 245] on label "Id" at bounding box center [615, 247] width 110 height 23
click at [659, 382] on button "Verify & Save" at bounding box center [668, 383] width 54 height 16
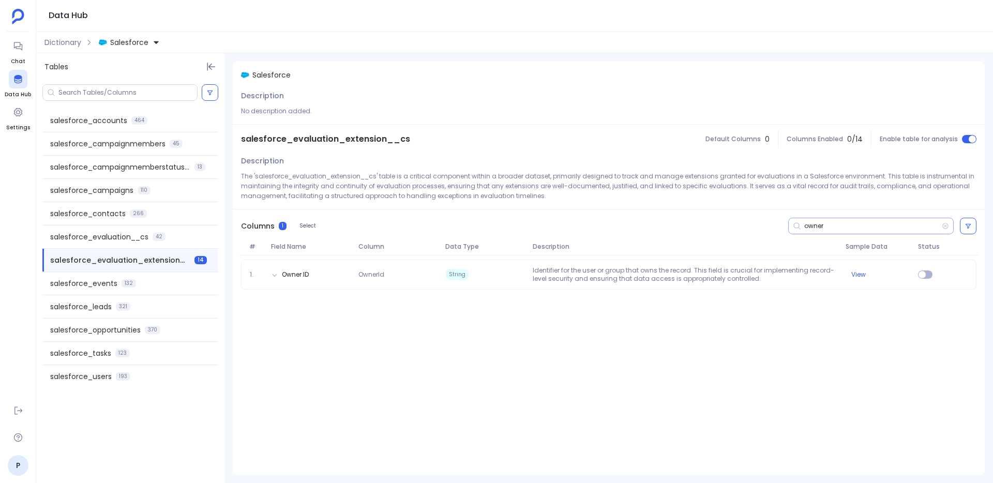
click at [813, 225] on input "owner" at bounding box center [874, 226] width 138 height 8
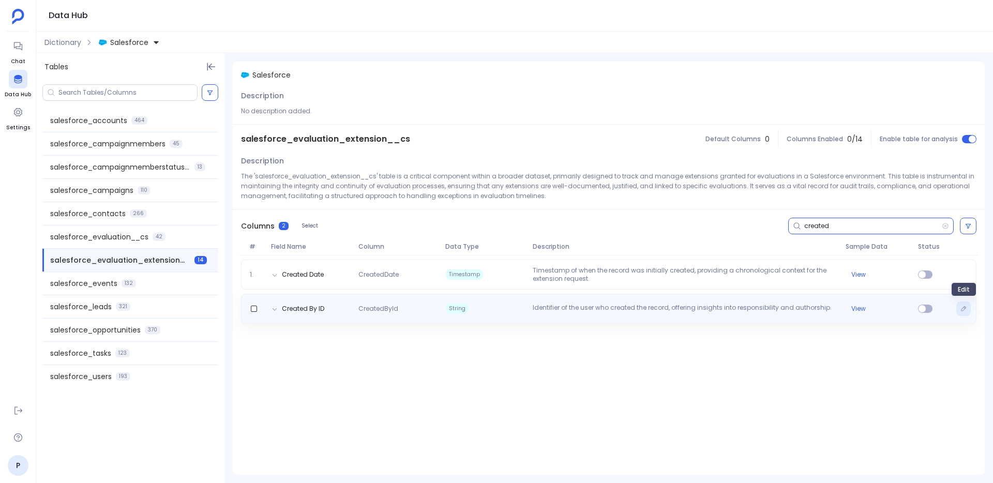
click at [963, 310] on icon "Edit" at bounding box center [964, 308] width 5 height 5
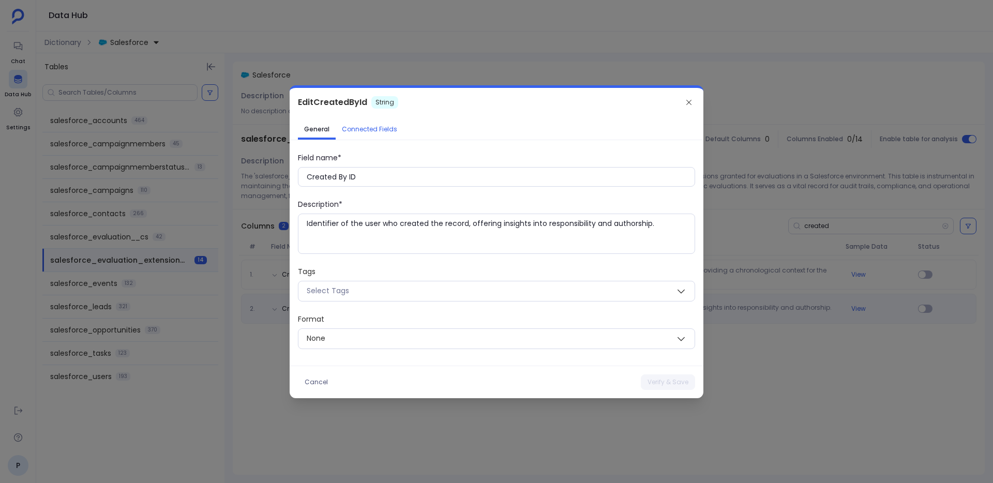
click at [374, 130] on span "Connected Fields" at bounding box center [369, 129] width 55 height 8
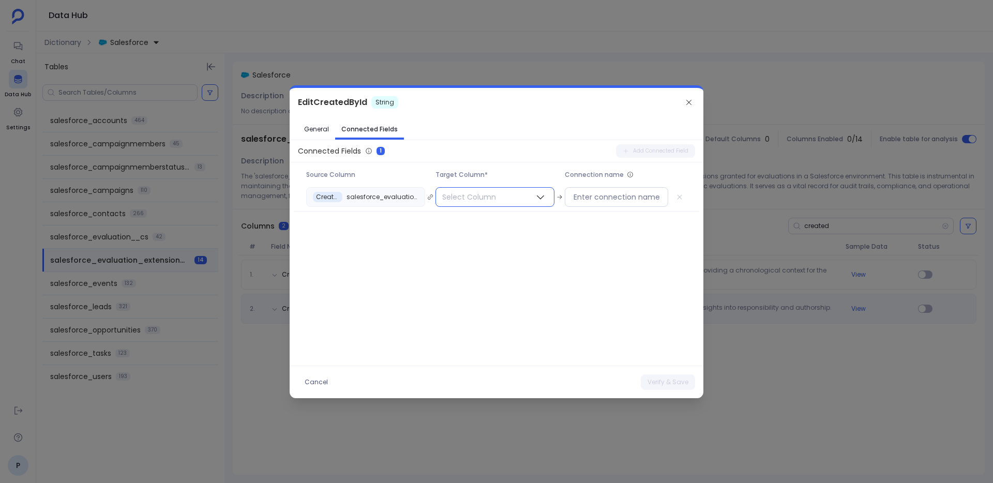
click at [482, 200] on span "Select Column" at bounding box center [469, 197] width 66 height 19
click at [502, 311] on span "salesforce_users" at bounding box center [480, 313] width 62 height 10
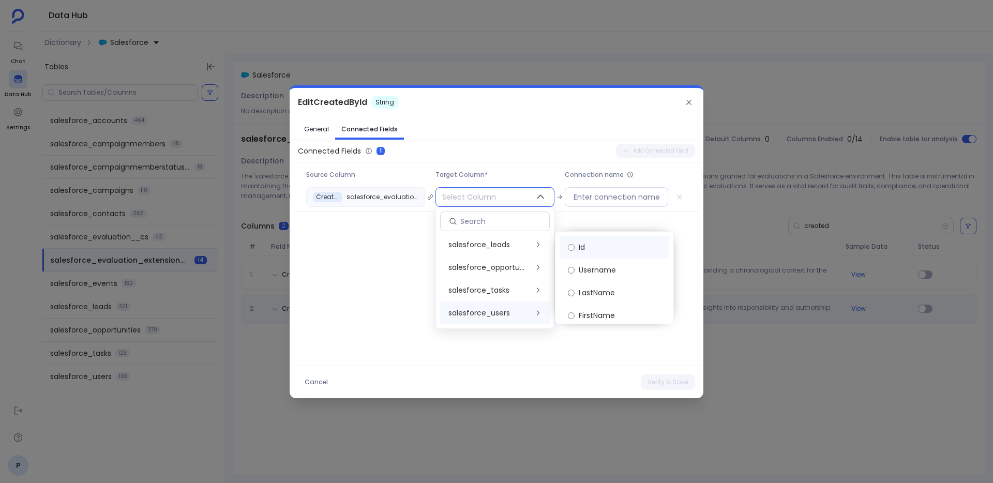
click at [596, 249] on label "Id" at bounding box center [615, 247] width 110 height 23
click at [656, 383] on button "Verify & Save" at bounding box center [668, 383] width 54 height 16
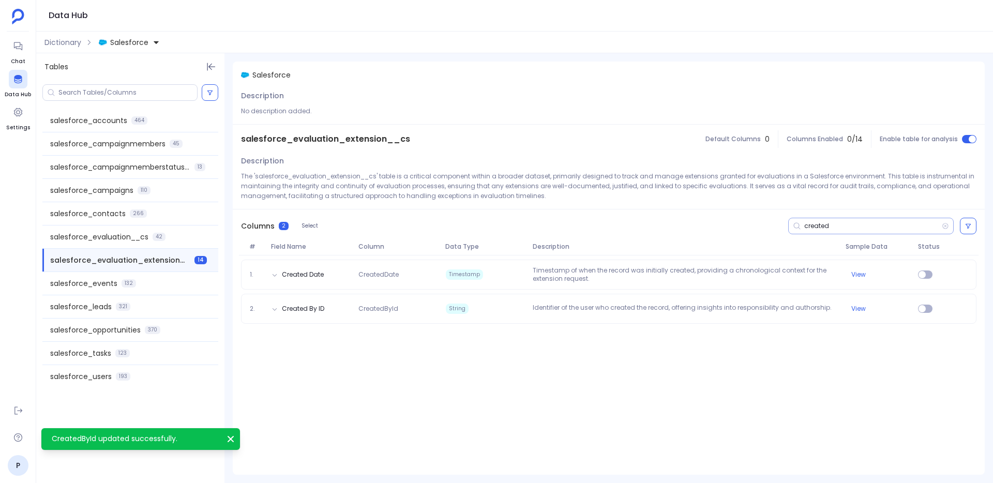
click at [810, 226] on input "created" at bounding box center [874, 226] width 138 height 8
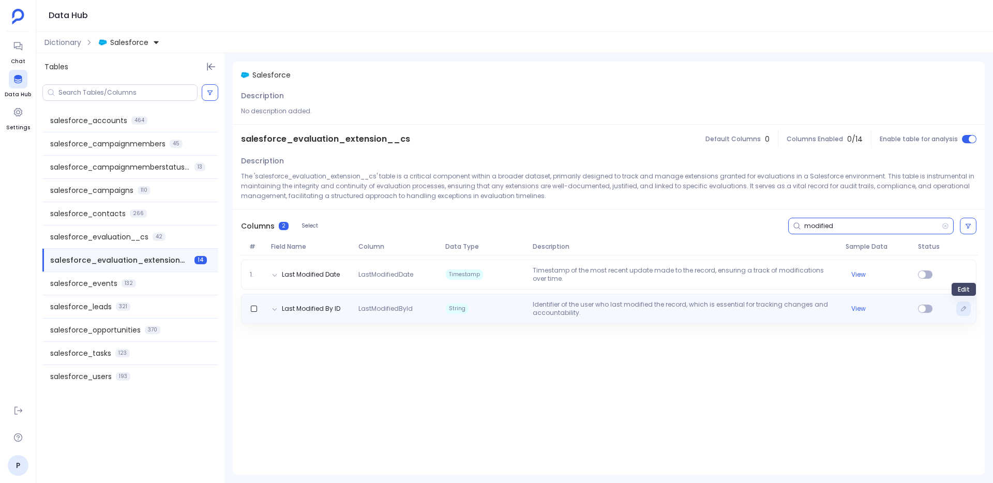
type input "modified"
click at [963, 309] on icon "Edit" at bounding box center [964, 309] width 6 height 6
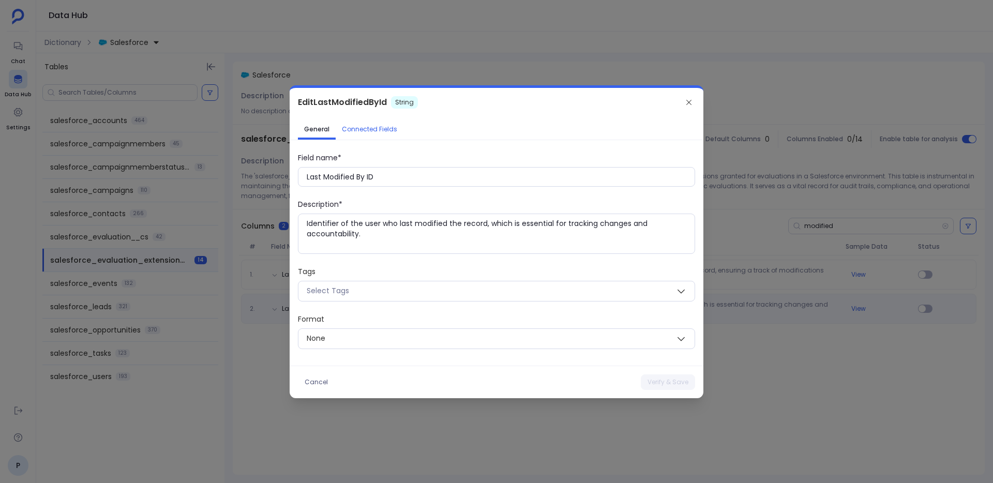
click at [379, 130] on span "Connected Fields" at bounding box center [369, 129] width 55 height 8
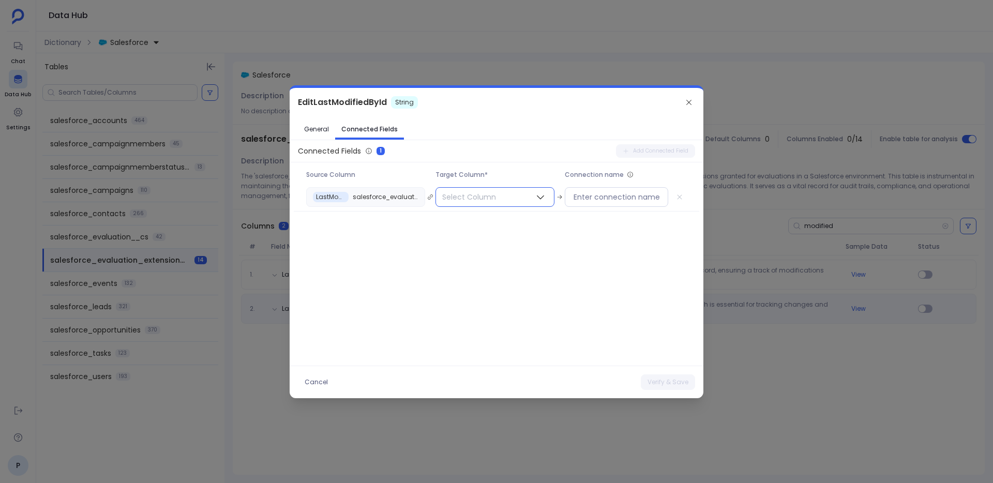
click at [485, 199] on span "Select Column" at bounding box center [469, 197] width 66 height 19
click at [511, 312] on div "salesforce_users" at bounding box center [495, 313] width 110 height 23
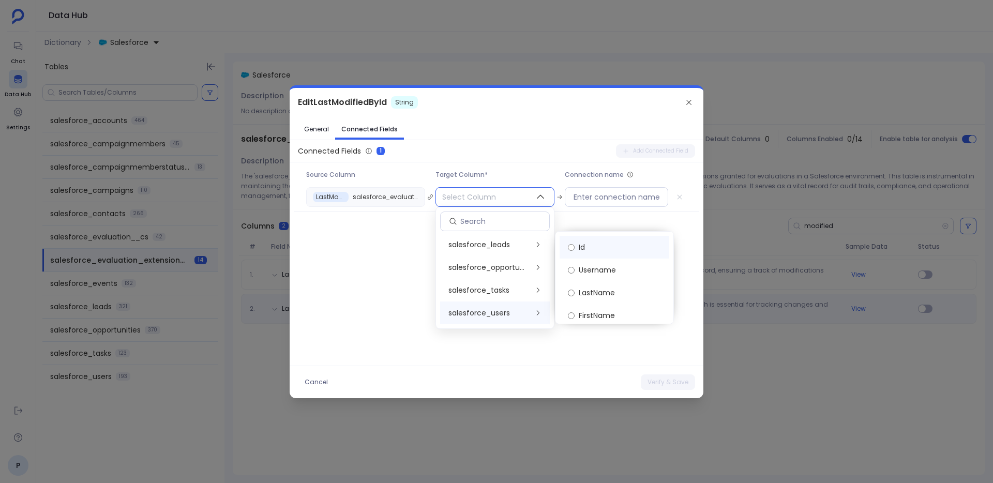
click at [593, 242] on label "Id" at bounding box center [615, 247] width 110 height 23
click at [660, 387] on button "Verify & Save" at bounding box center [668, 383] width 54 height 16
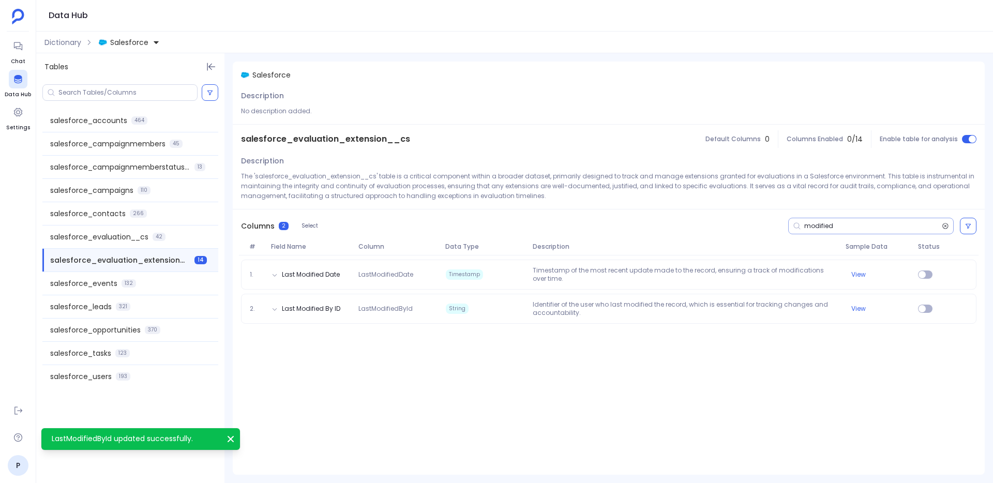
click at [947, 226] on icon at bounding box center [945, 226] width 7 height 8
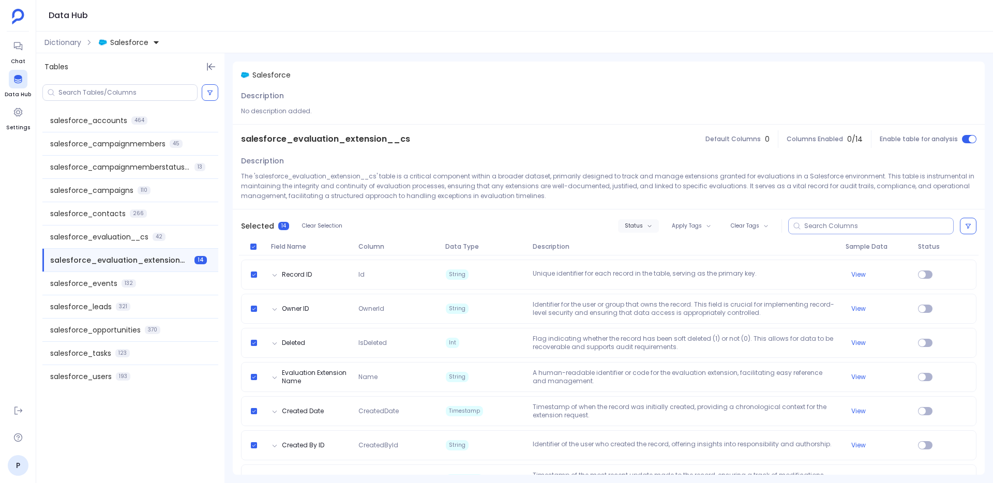
click at [650, 226] on icon "button" at bounding box center [650, 226] width 4 height 2
click at [654, 246] on label "Enable" at bounding box center [658, 244] width 77 height 23
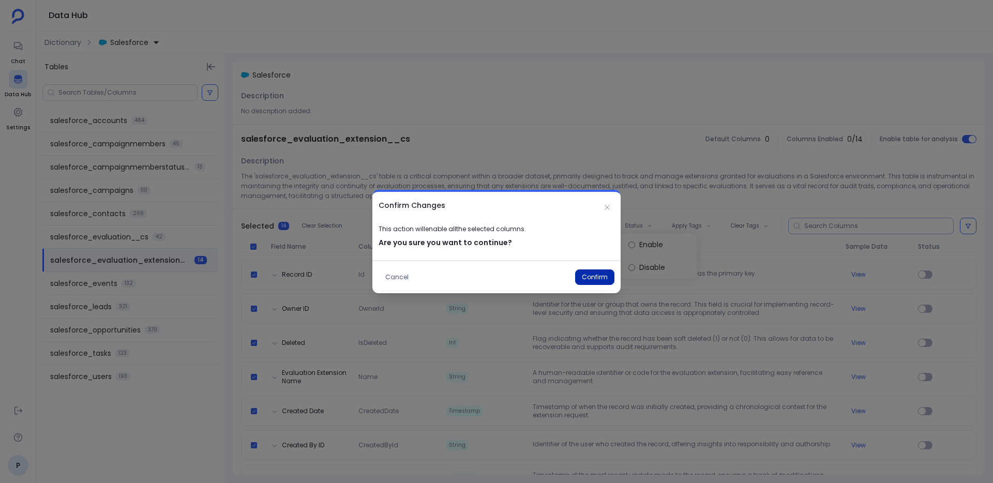
click at [601, 279] on button "Confirm" at bounding box center [594, 278] width 39 height 16
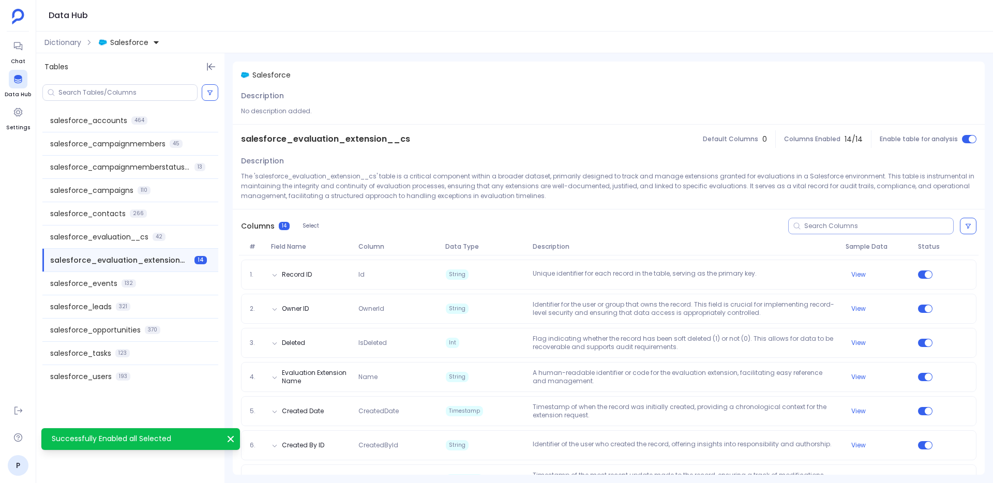
click at [459, 216] on div "Columns 14 Select" at bounding box center [609, 226] width 752 height 33
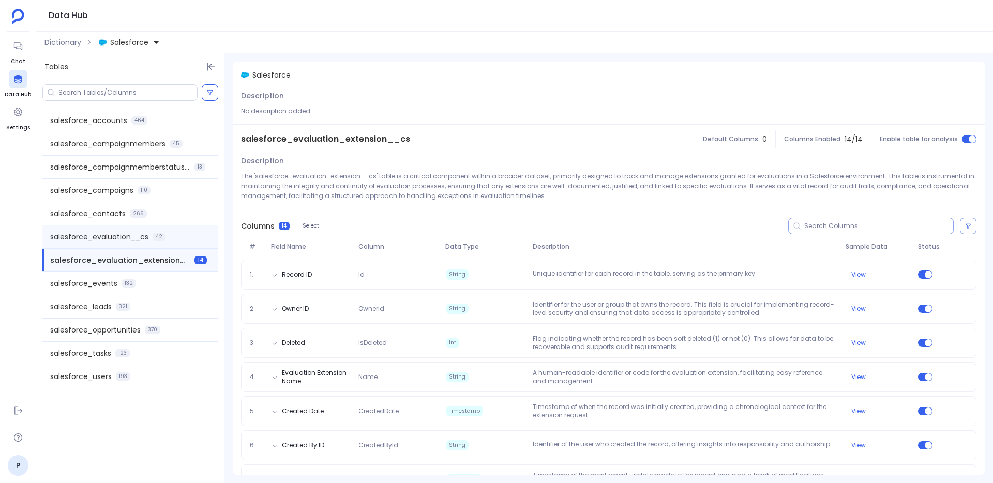
click at [181, 232] on div "salesforce_evaluation__cs 42" at bounding box center [130, 237] width 176 height 23
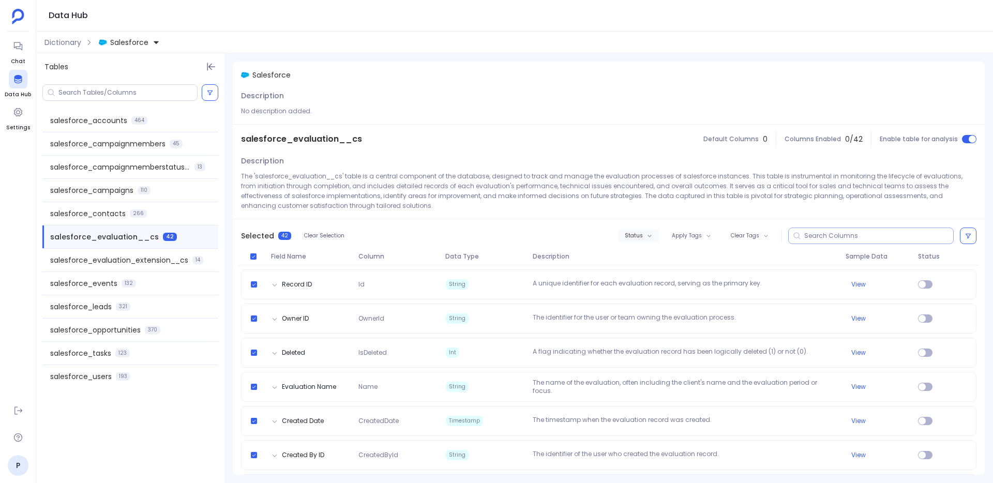
click at [650, 240] on button "Status" at bounding box center [638, 235] width 41 height 13
click at [664, 259] on label "Enable" at bounding box center [658, 254] width 77 height 23
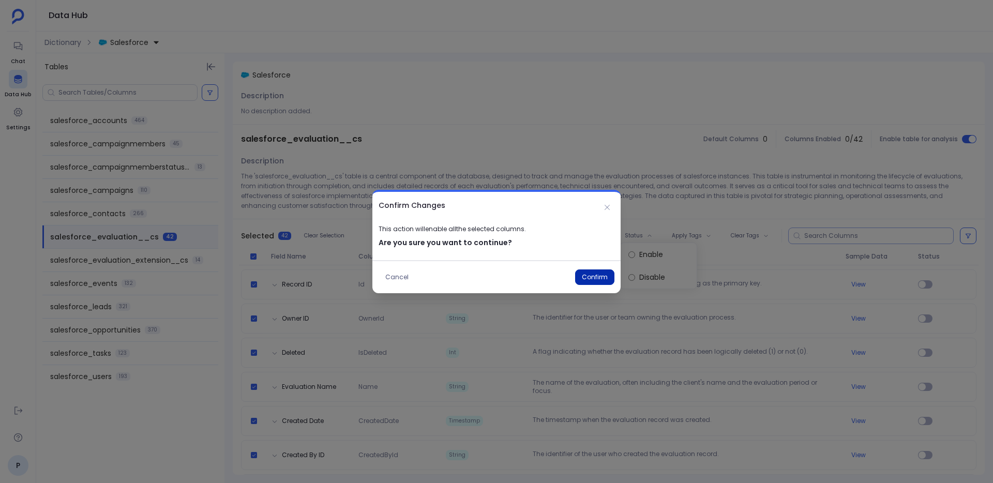
click at [603, 276] on button "Confirm" at bounding box center [594, 278] width 39 height 16
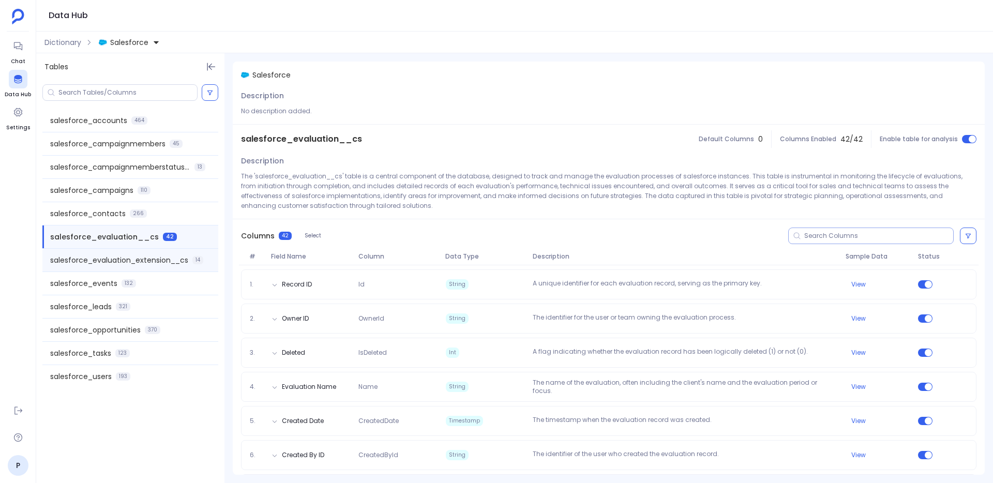
click at [156, 257] on span "salesforce_evaluation_extension__cs" at bounding box center [119, 260] width 138 height 10
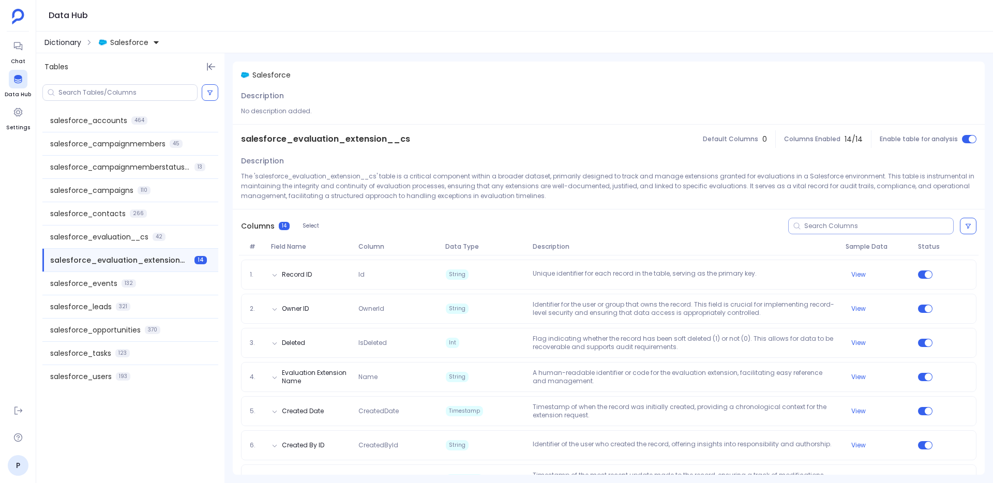
click at [67, 44] on span "Dictionary" at bounding box center [62, 42] width 37 height 10
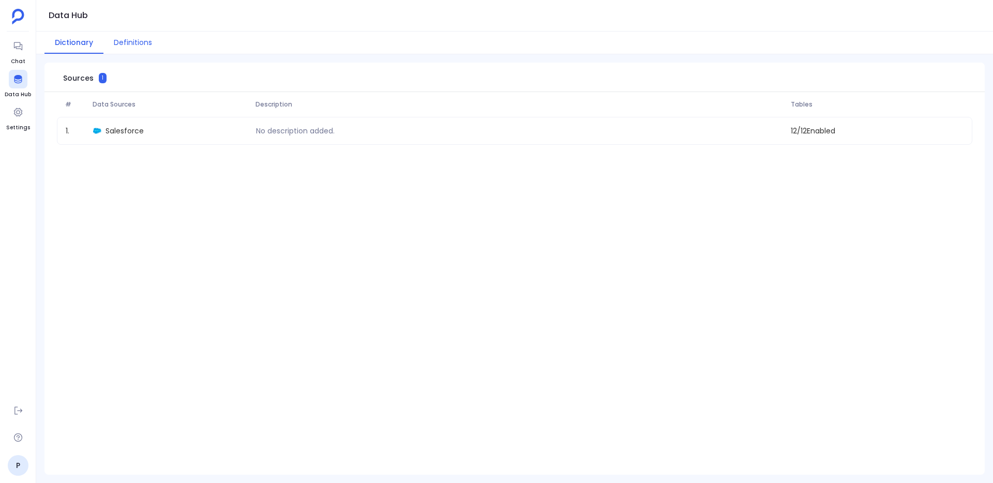
click at [142, 48] on button "Definitions" at bounding box center [132, 43] width 59 height 22
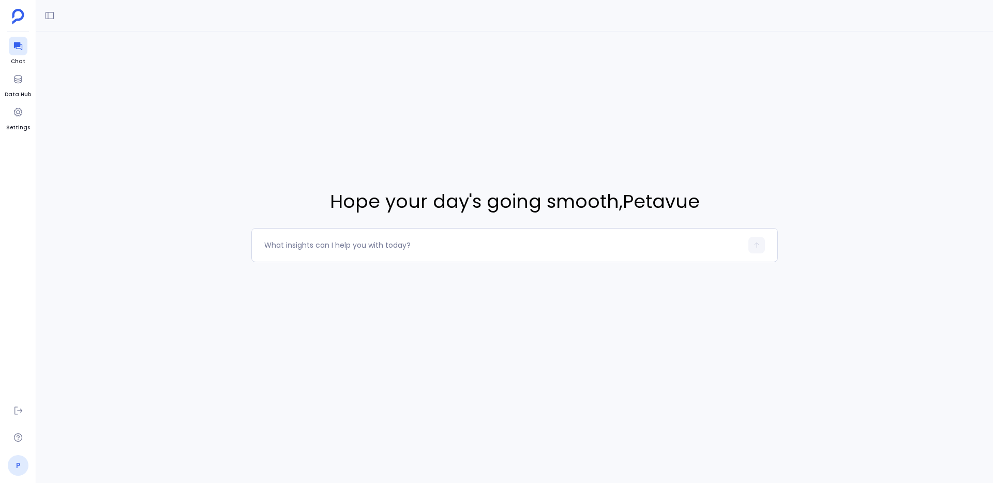
click at [19, 470] on link "P" at bounding box center [18, 465] width 21 height 21
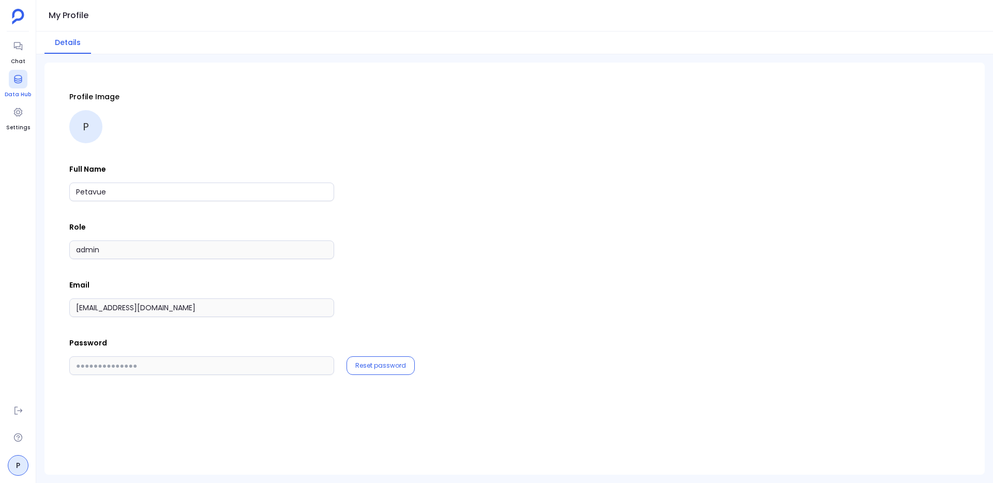
click at [22, 78] on icon at bounding box center [18, 79] width 10 height 10
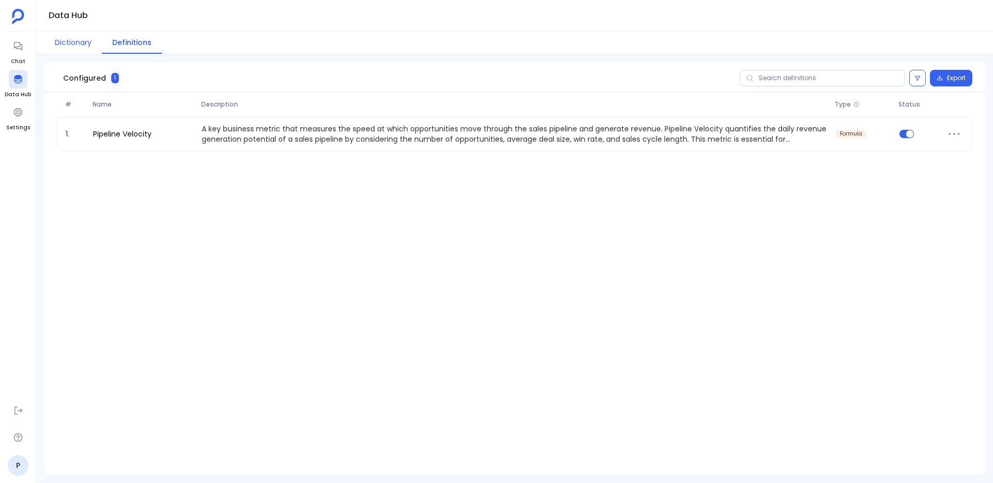
click at [79, 40] on button "Dictionary" at bounding box center [72, 43] width 57 height 22
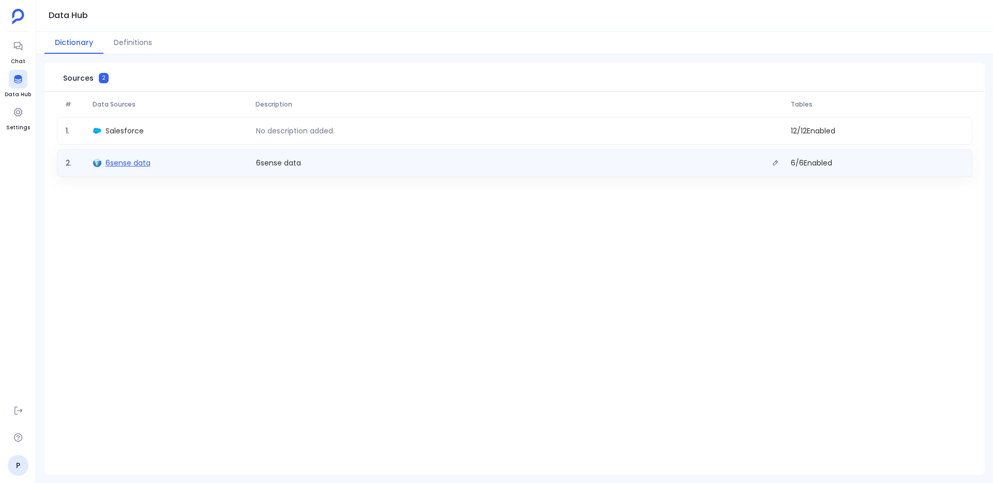
click at [117, 165] on span "6sense data" at bounding box center [128, 163] width 45 height 10
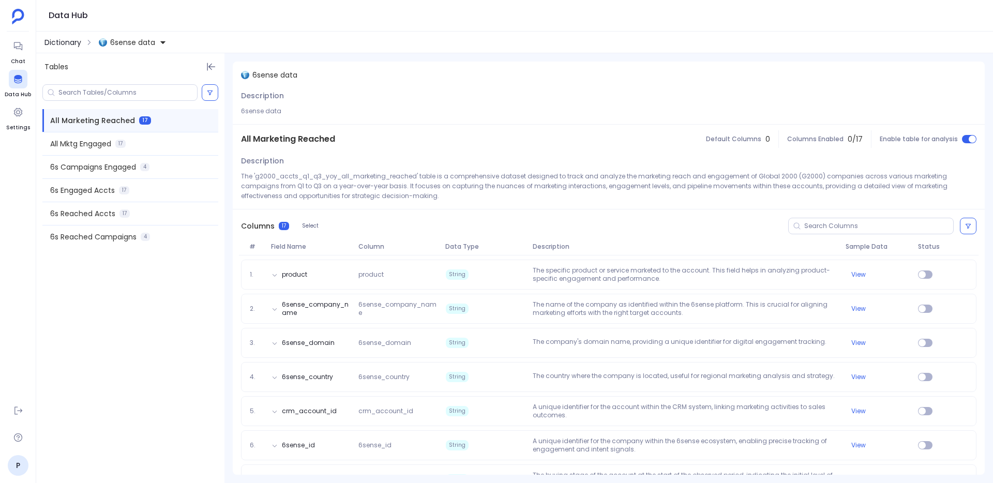
click at [56, 41] on span "Dictionary" at bounding box center [62, 42] width 37 height 10
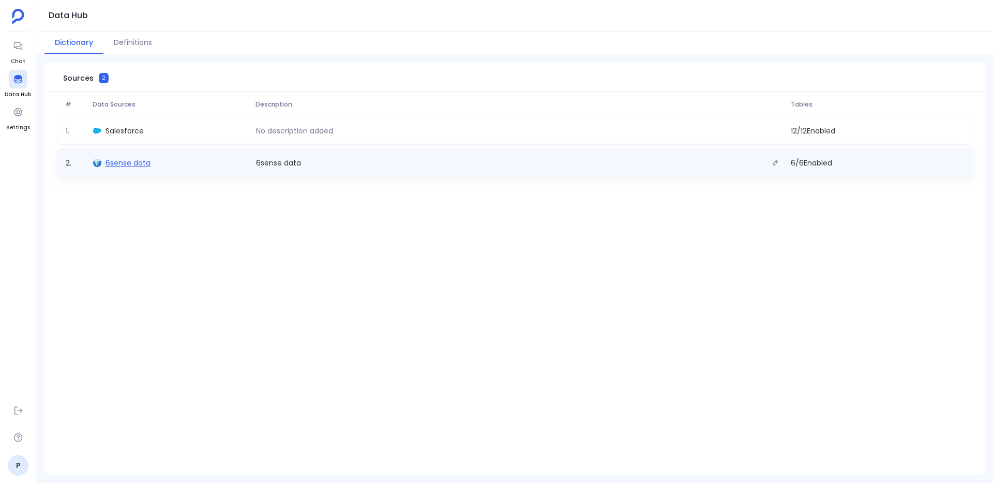
click at [143, 161] on span "6sense data" at bounding box center [128, 163] width 45 height 10
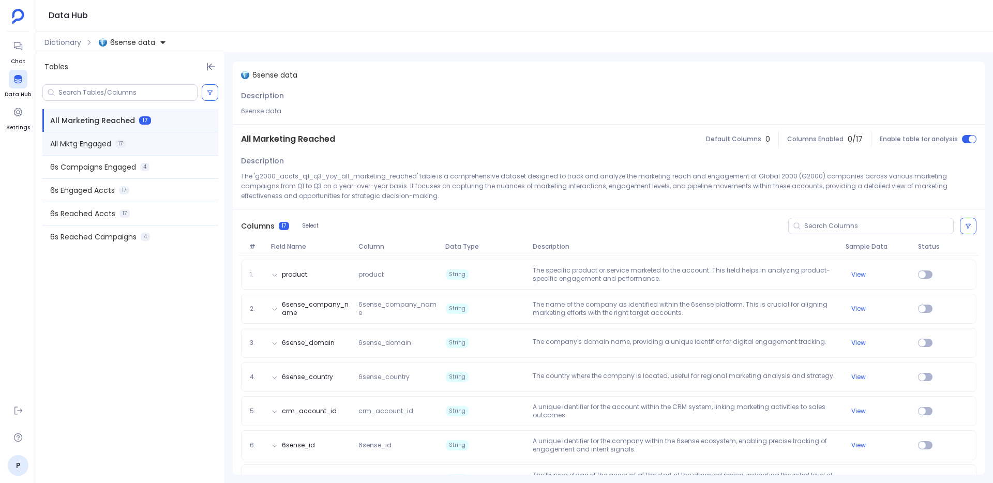
click at [146, 143] on div "All Mktg Engaged 17" at bounding box center [130, 143] width 176 height 23
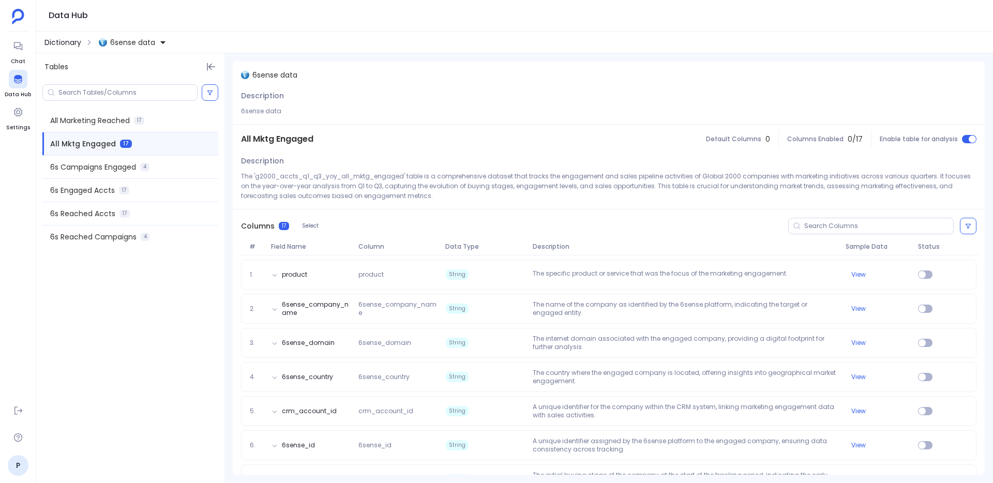
click at [68, 41] on span "Dictionary" at bounding box center [62, 42] width 37 height 10
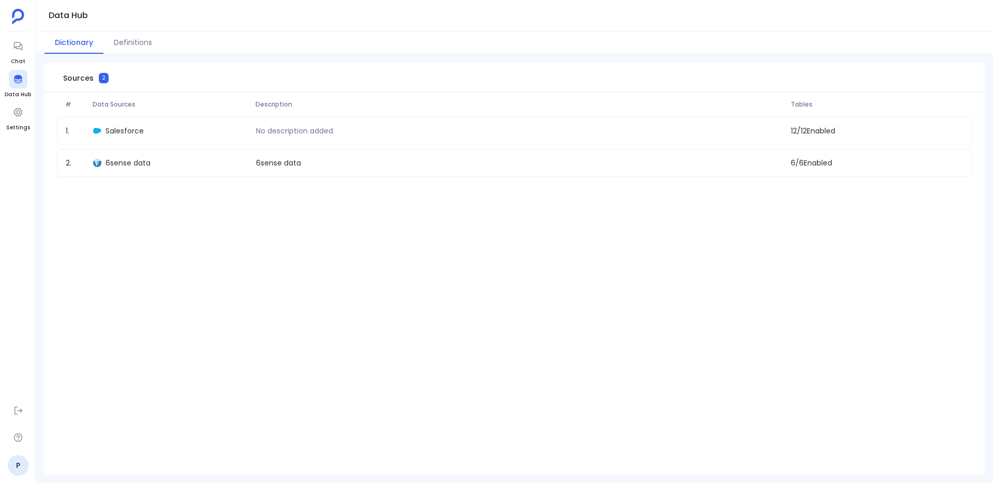
click at [163, 198] on div "# Data Sources Description Tables 1 . Salesforce No description added. 12 / 12 …" at bounding box center [514, 284] width 941 height 384
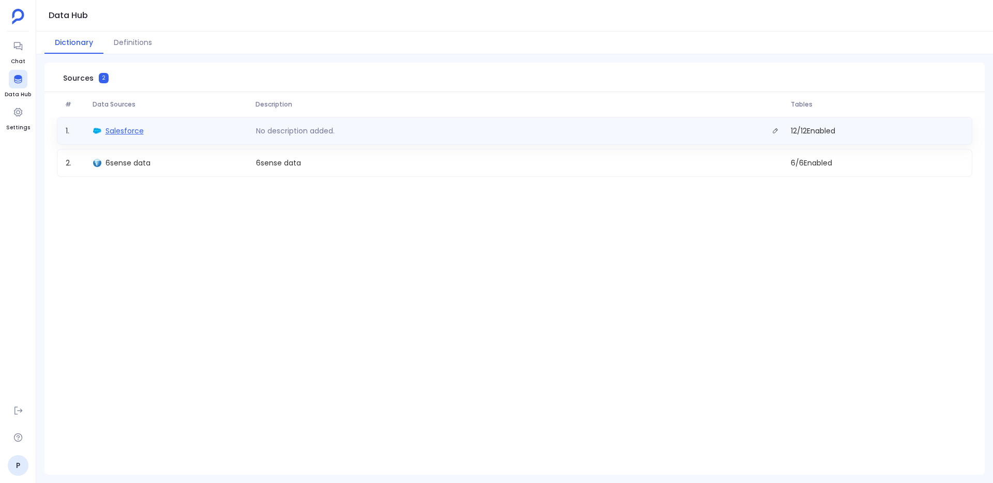
click at [120, 132] on span "Salesforce" at bounding box center [125, 131] width 38 height 10
